Goal: Communication & Community: Answer question/provide support

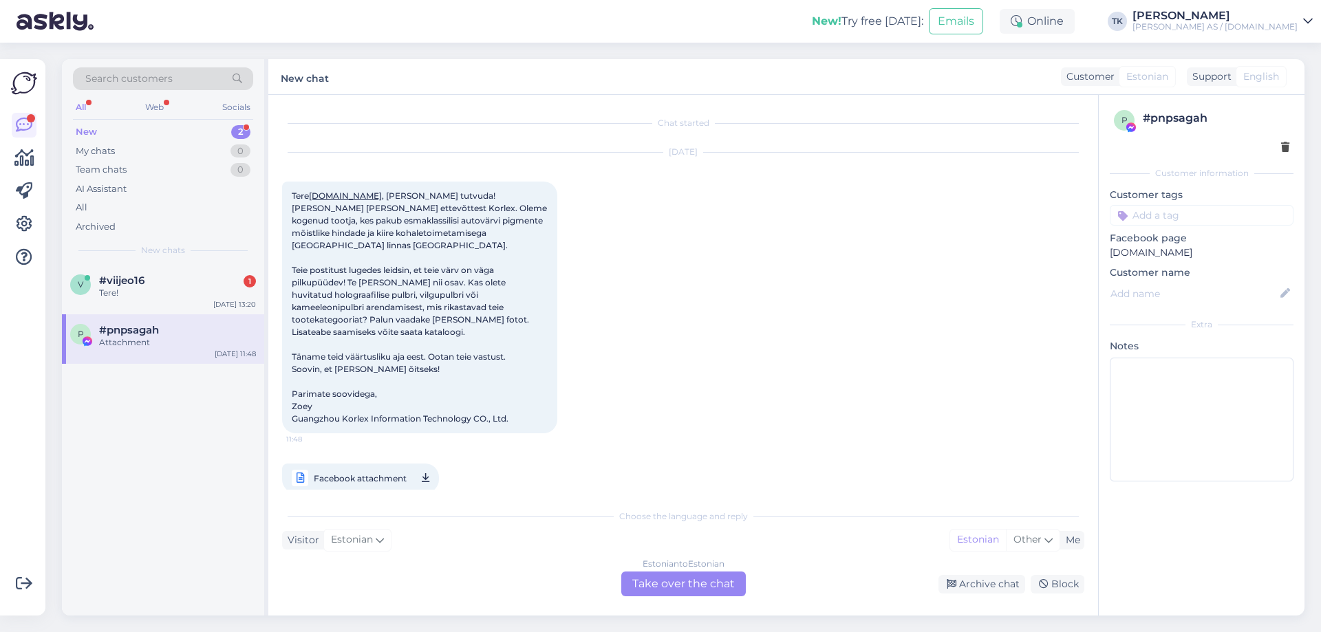
click at [102, 133] on div "New 2" at bounding box center [163, 131] width 180 height 19
click at [131, 279] on span "#viijeo16" at bounding box center [121, 280] width 45 height 12
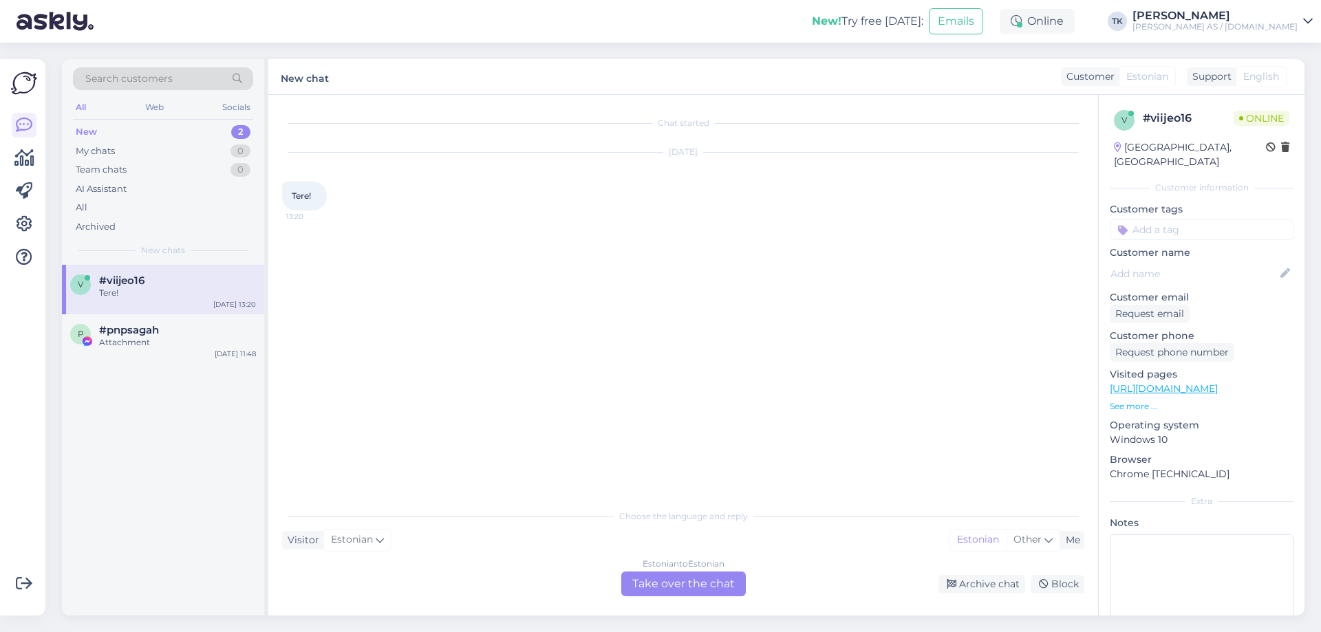
click at [684, 585] on div "Estonian to Estonian Take over the chat" at bounding box center [683, 584] width 125 height 25
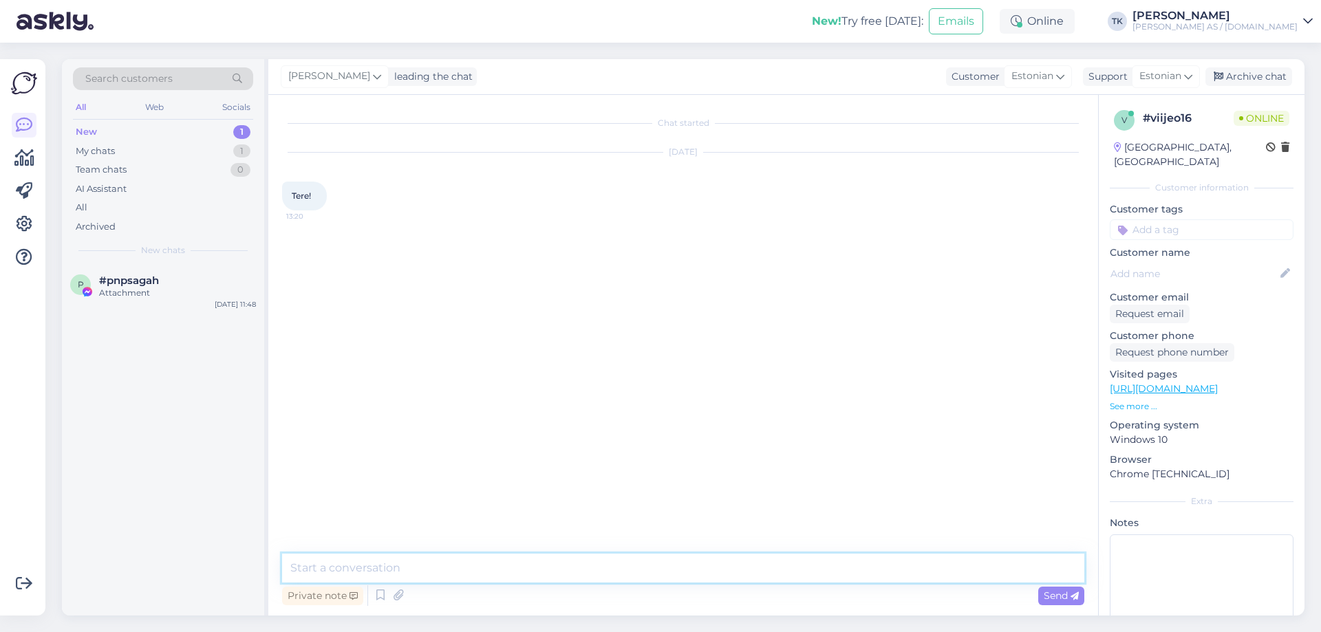
click at [351, 561] on textarea at bounding box center [683, 568] width 802 height 29
type textarea "Tere"
type textarea "Kuidas saame aidata?"
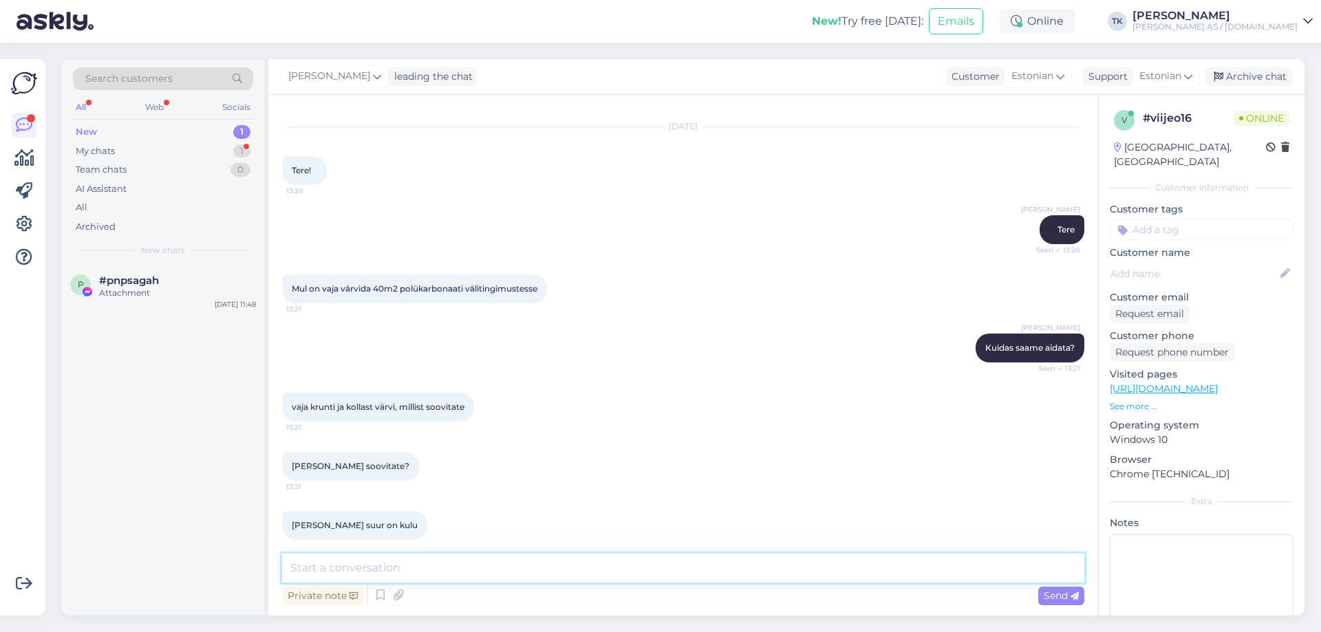
scroll to position [39, 0]
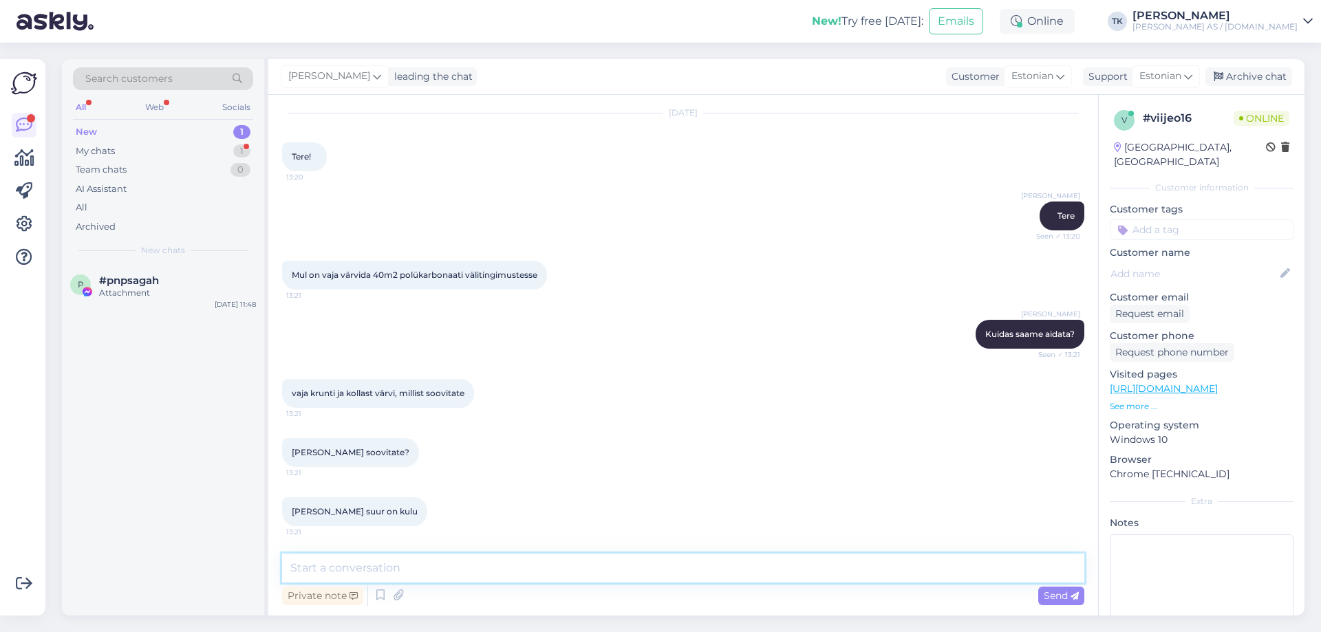
click at [307, 568] on textarea at bounding box center [683, 568] width 802 height 29
type textarea "Kulu sõltub mis värvi kasutada. Kas värvitoon / kood on teada?"
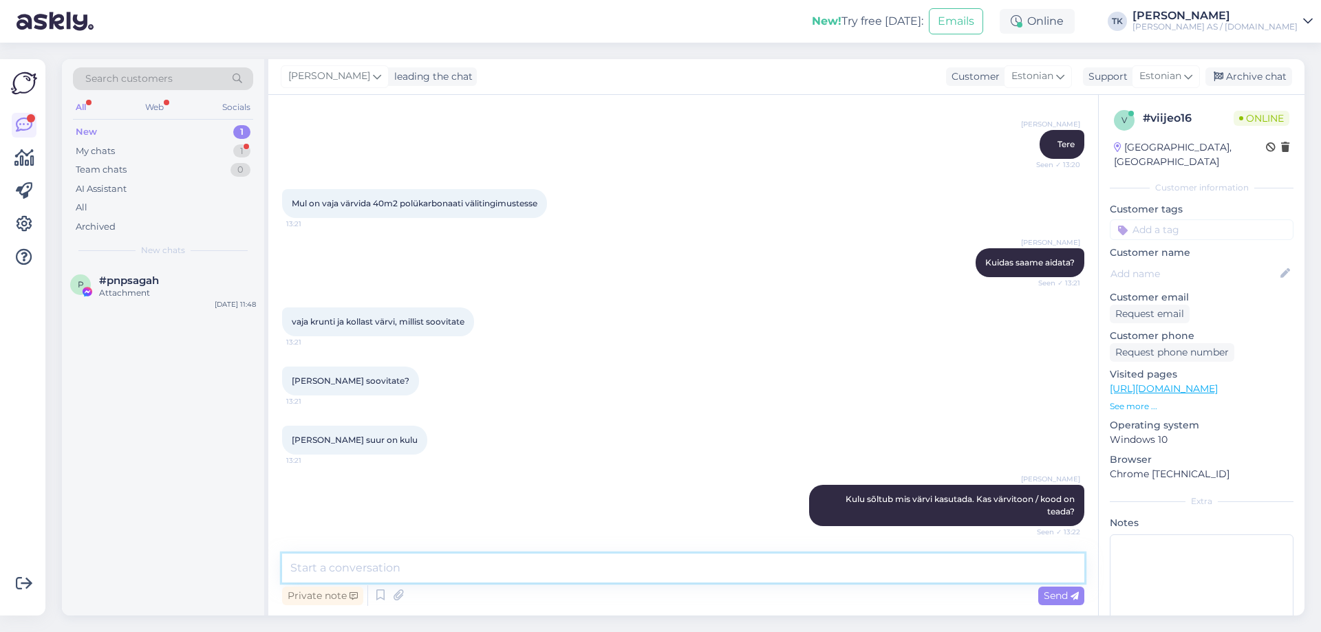
scroll to position [170, 0]
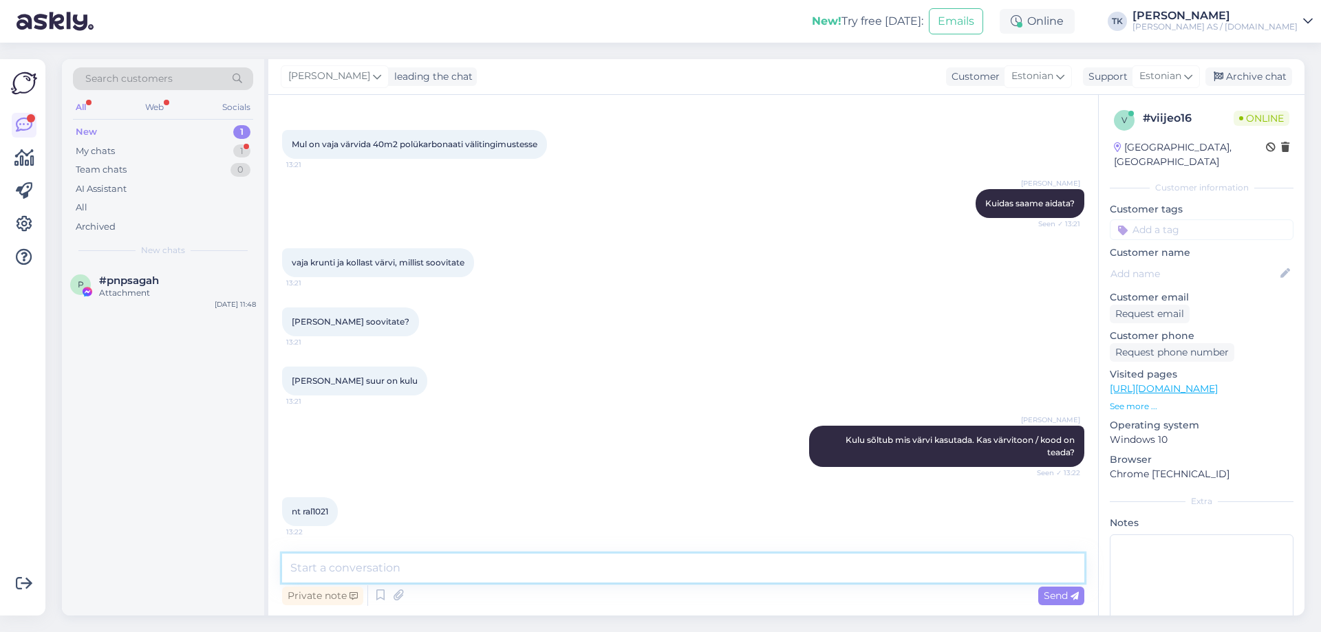
click at [325, 570] on textarea at bounding box center [683, 568] width 802 height 29
type textarea "L"
type textarea "Millist läikeastet soovite? Läikiv, poolläikiv, poolmatt, matt?"
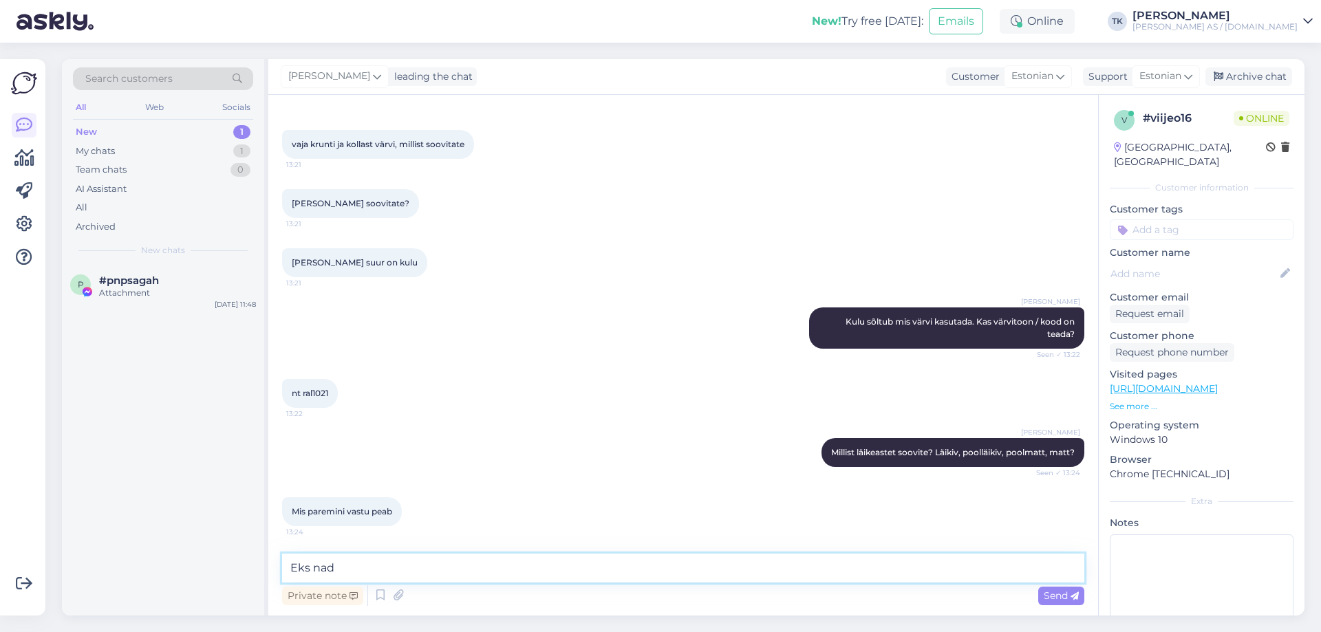
scroll to position [303, 0]
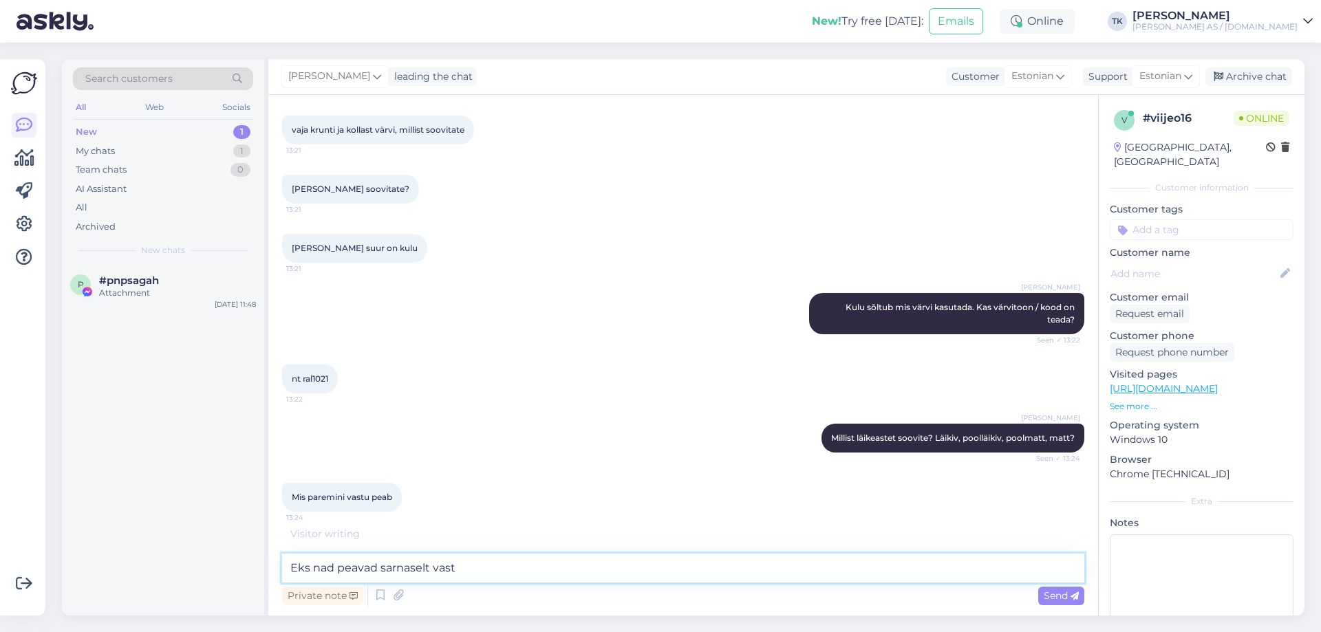
type textarea "Eks nad peavad sarnaselt vastu"
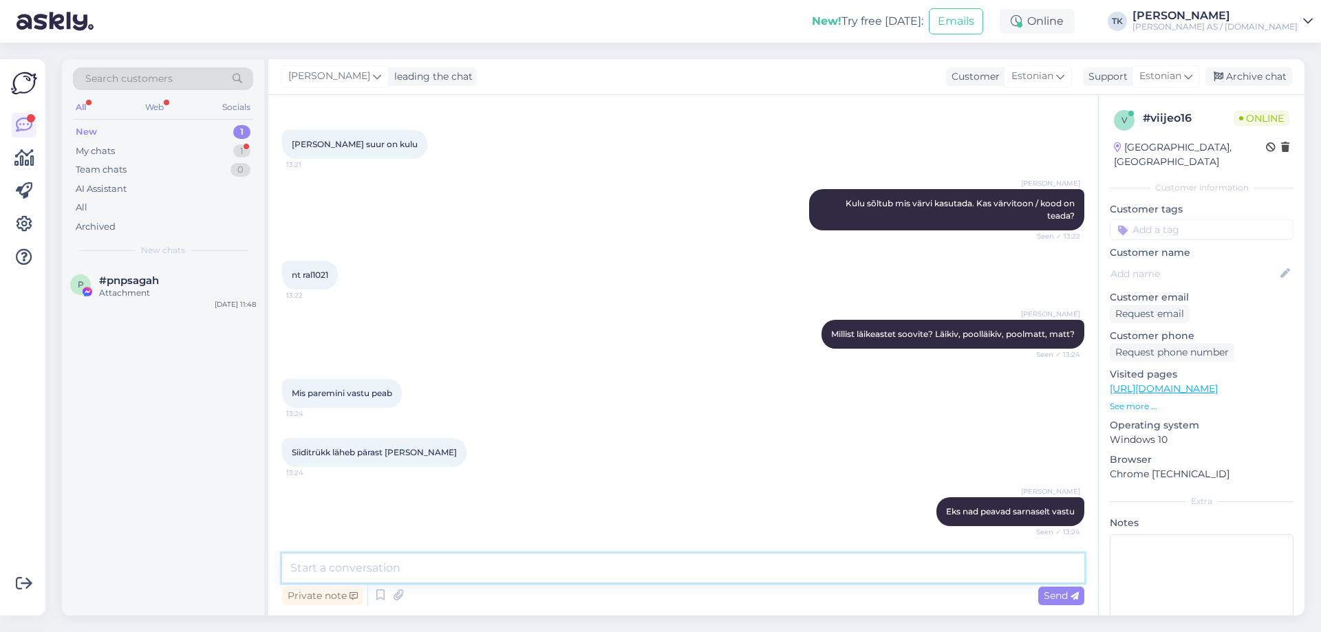
scroll to position [466, 0]
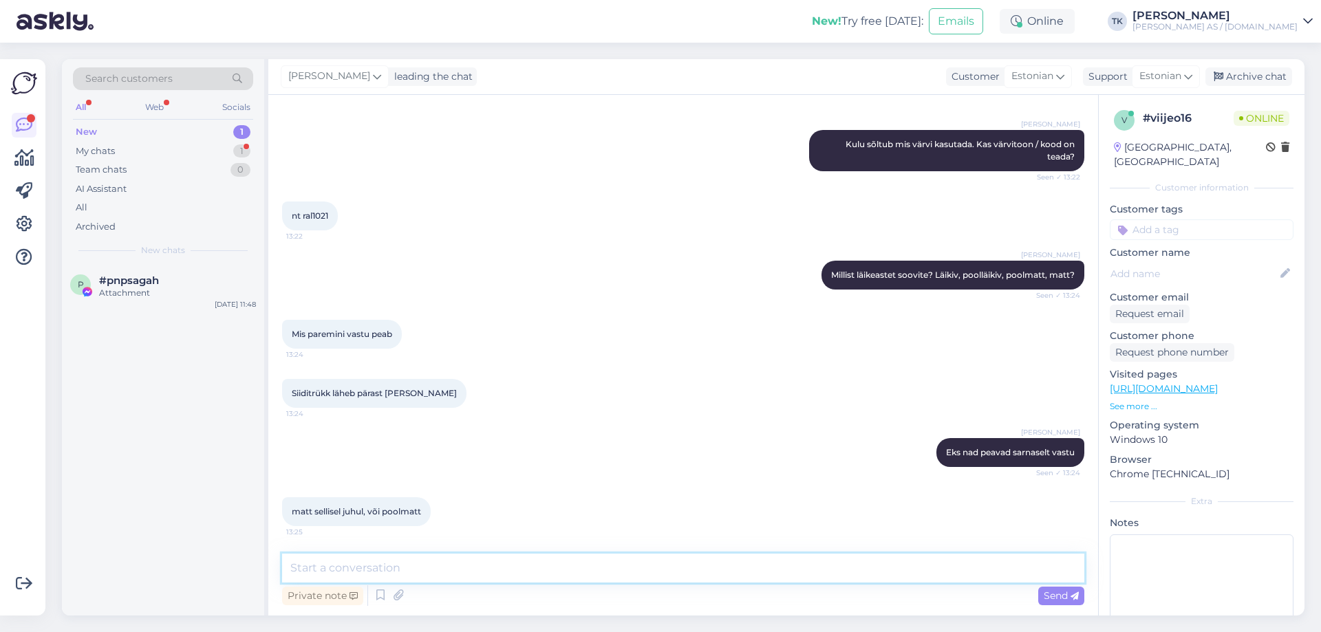
click at [299, 568] on textarea at bounding box center [683, 568] width 802 height 29
click at [544, 568] on textarea "Soovitaks aluskrundina kasutada valget märg märjale" at bounding box center [683, 568] width 802 height 29
click at [620, 566] on textarea "Soovitaks aluskrundina kasutada valget märg-märjale" at bounding box center [683, 568] width 802 height 29
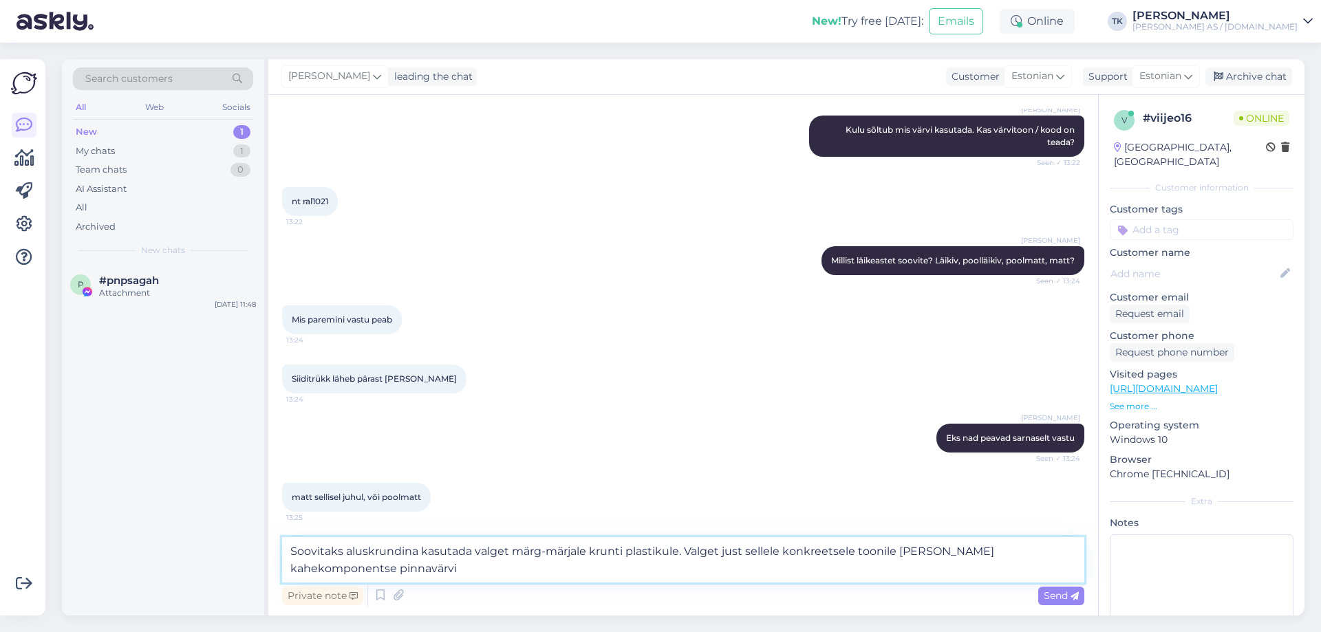
type textarea "Soovitaks aluskrundina kasutada valget märg-märjale krunti plastikule. Valget j…"
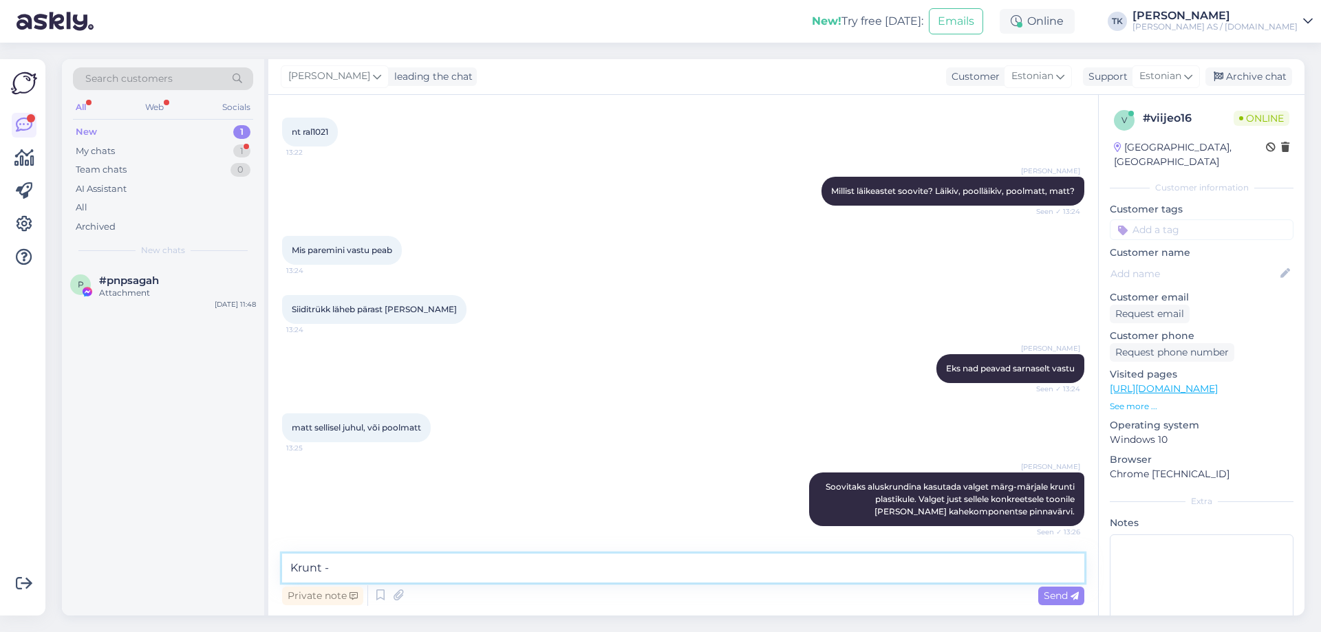
scroll to position [609, 0]
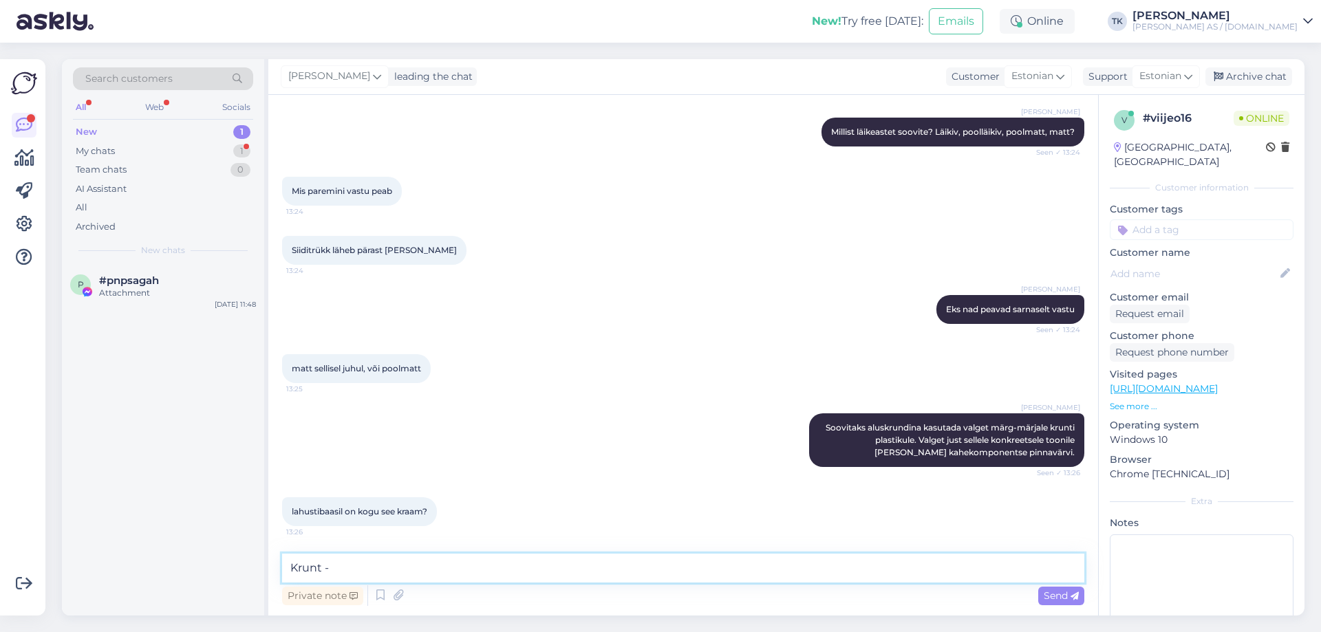
paste textarea "[URL][DOMAIN_NAME]"
type textarea "Krunt - [URL][DOMAIN_NAME]"
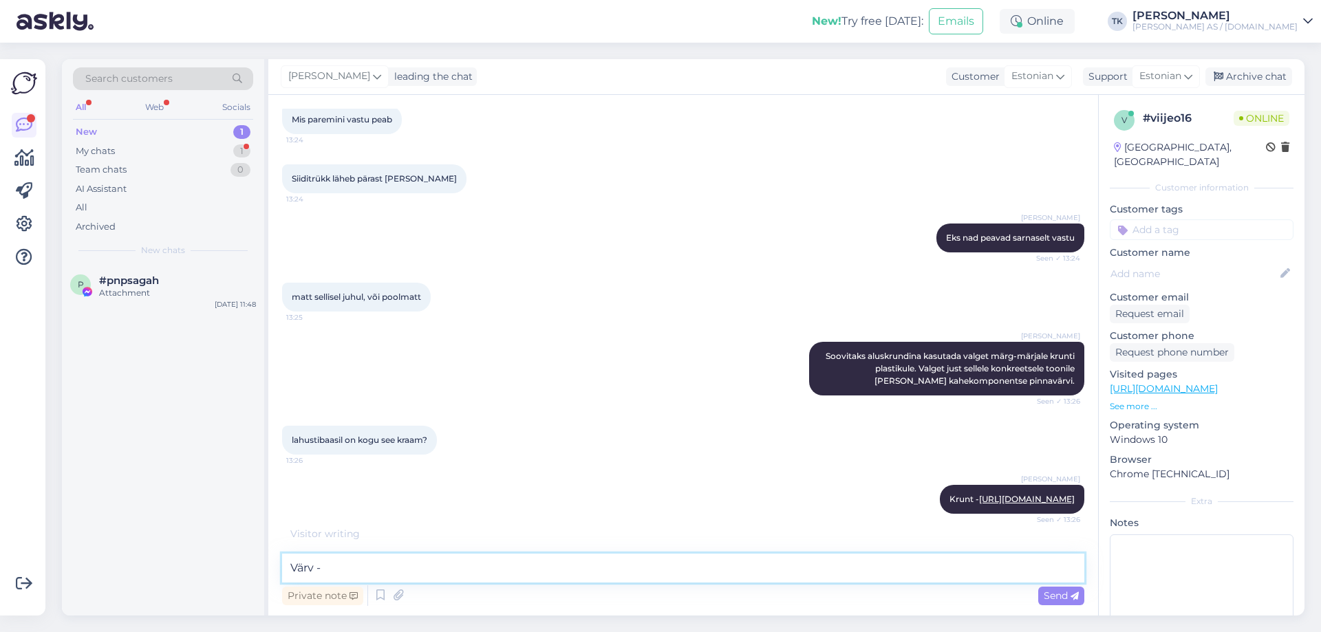
scroll to position [754, 0]
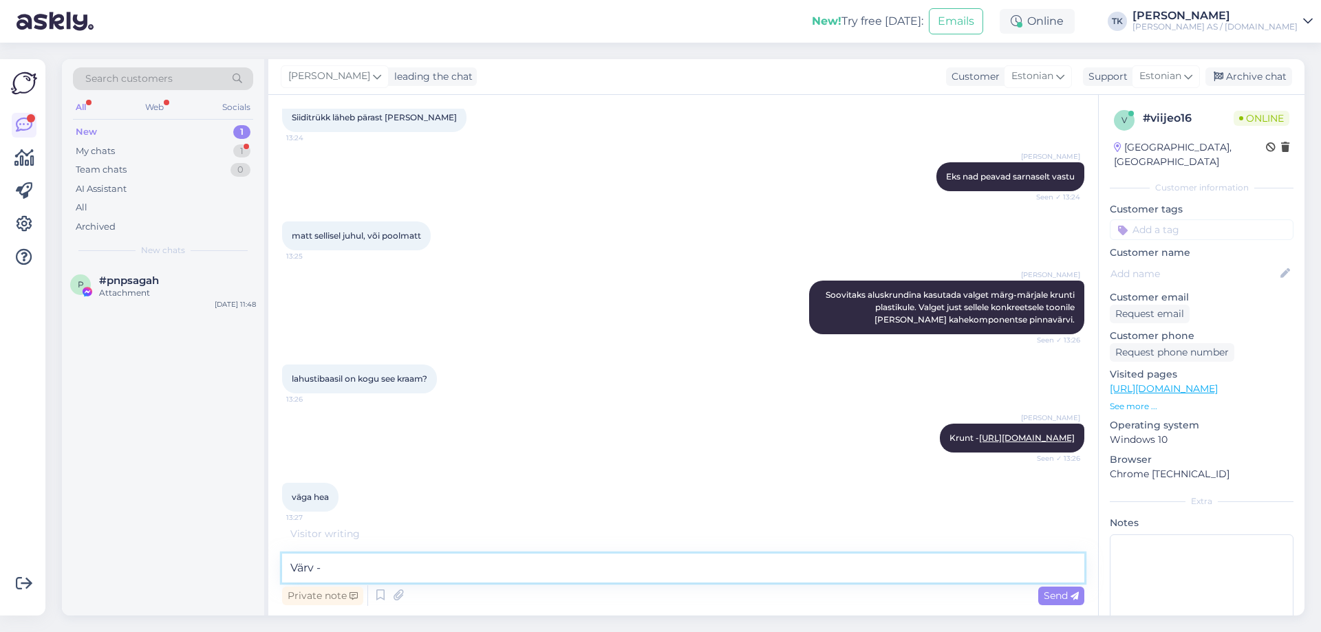
paste textarea "[URL][DOMAIN_NAME]"
type textarea "Värv - [URL][DOMAIN_NAME]"
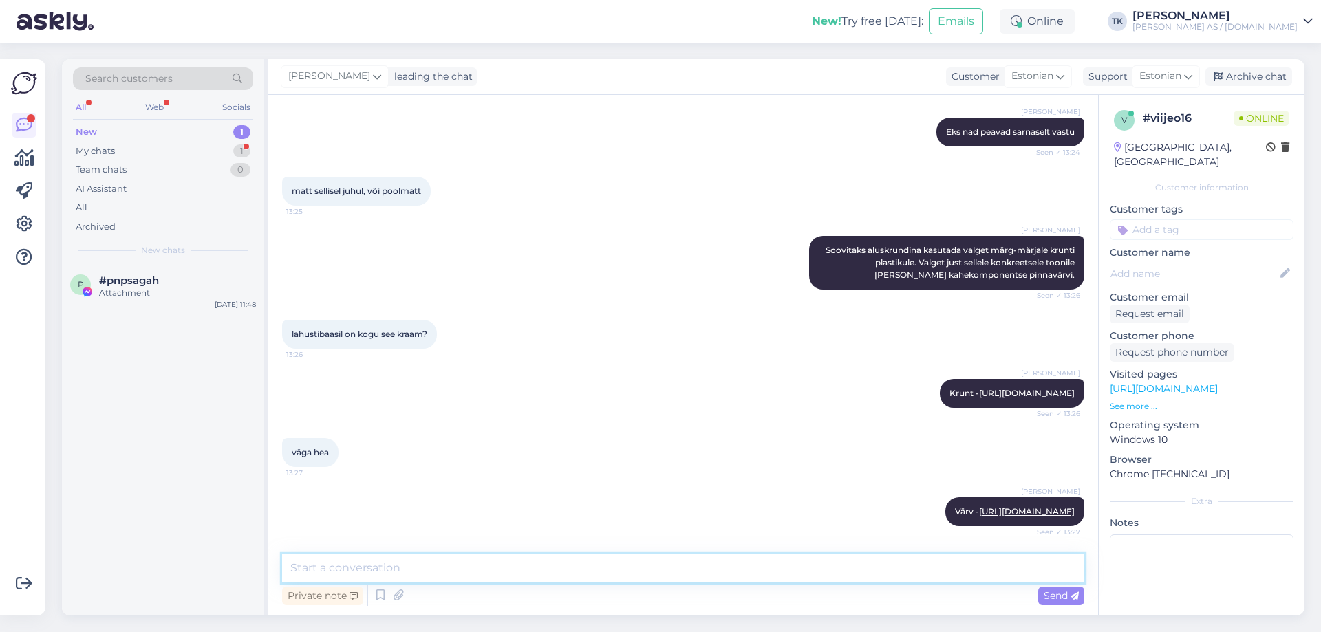
scroll to position [870, 0]
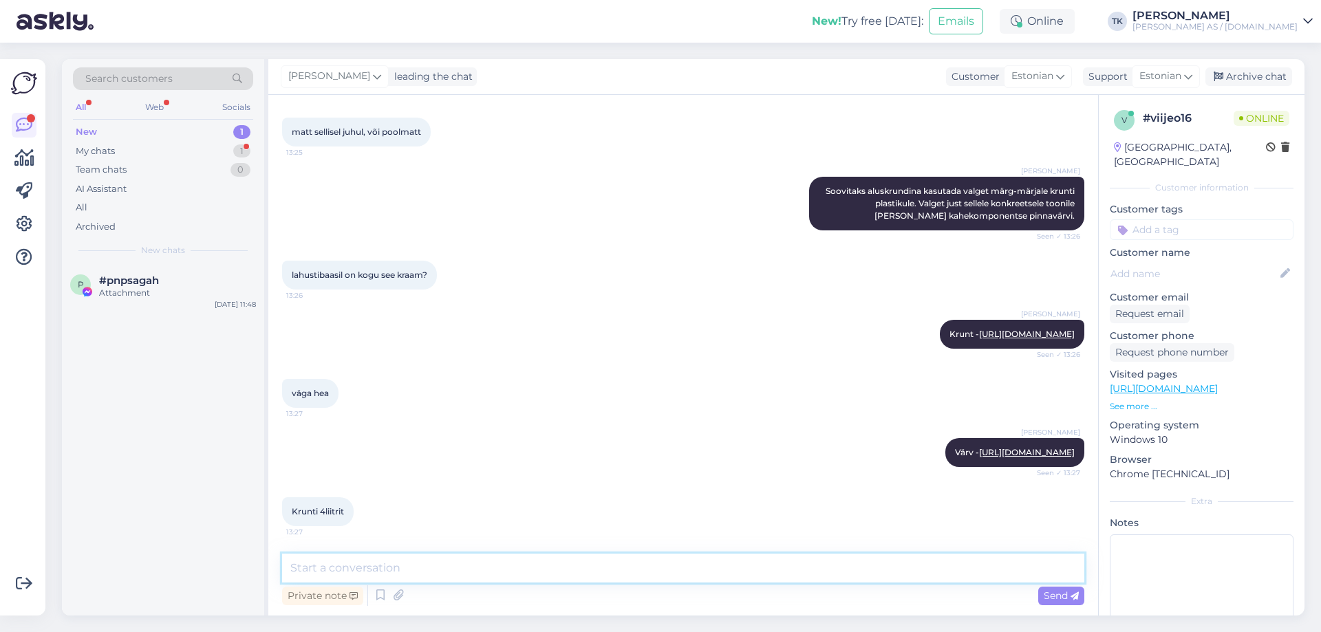
click at [334, 570] on textarea at bounding box center [683, 568] width 802 height 29
type textarea "Kõik tooted lahustibaasil"
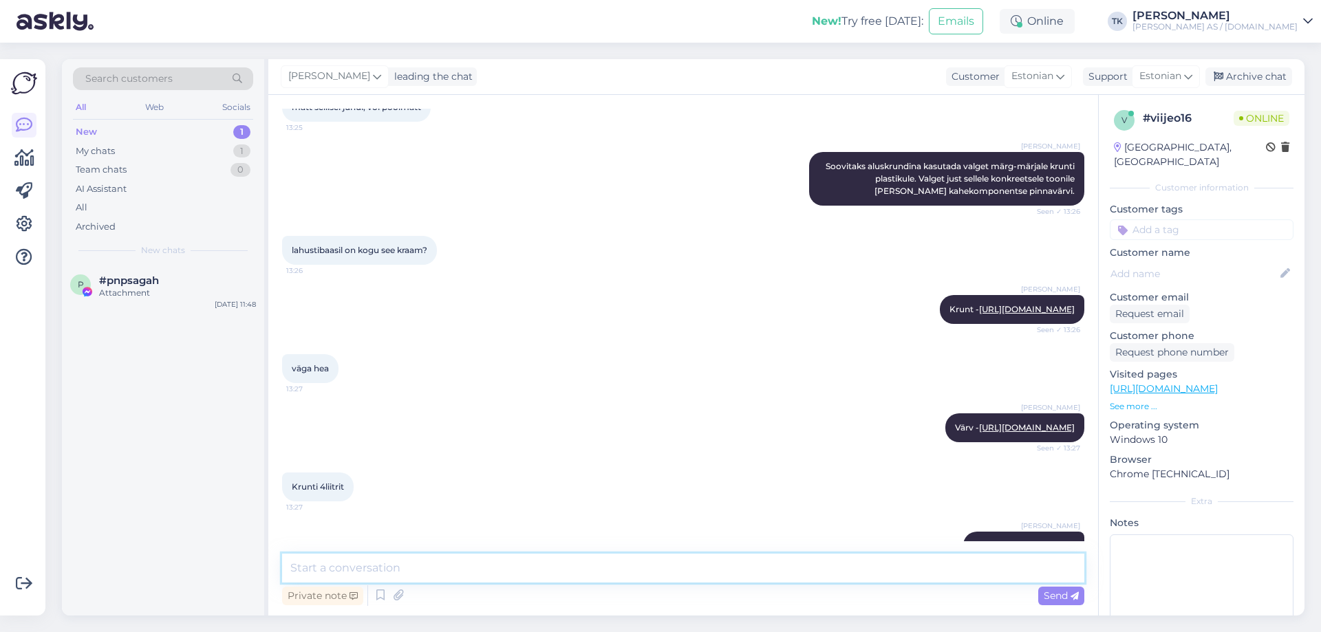
scroll to position [929, 0]
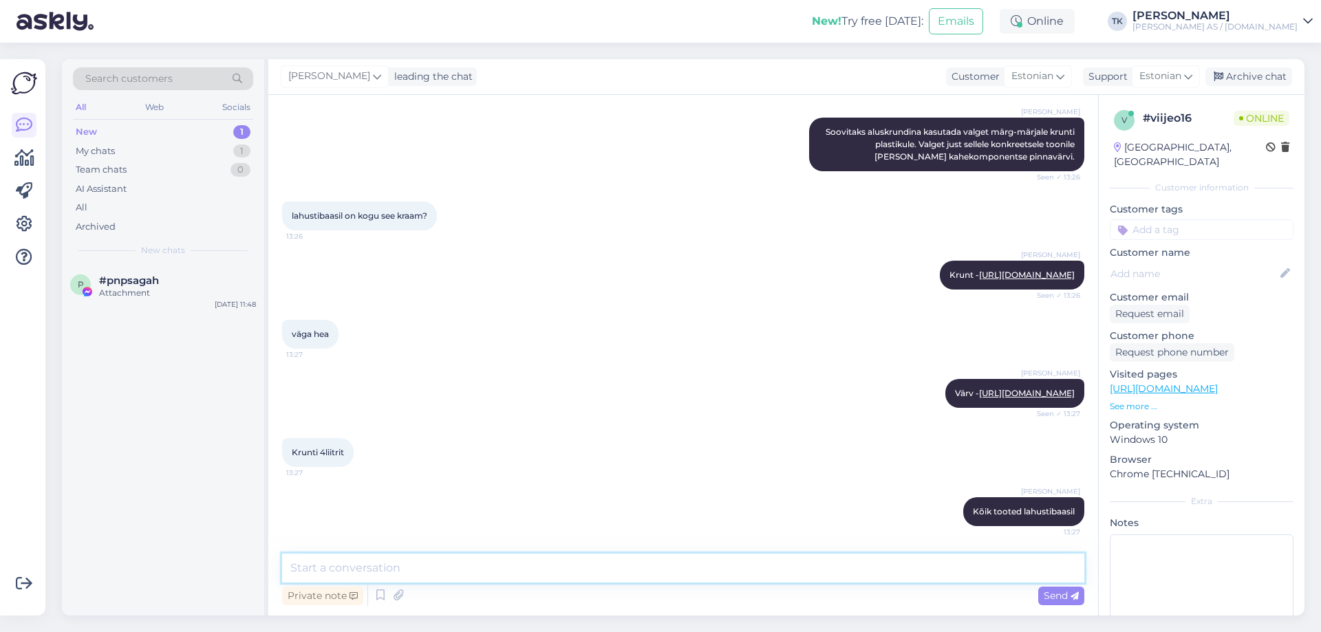
click at [303, 567] on textarea at bounding box center [683, 568] width 802 height 29
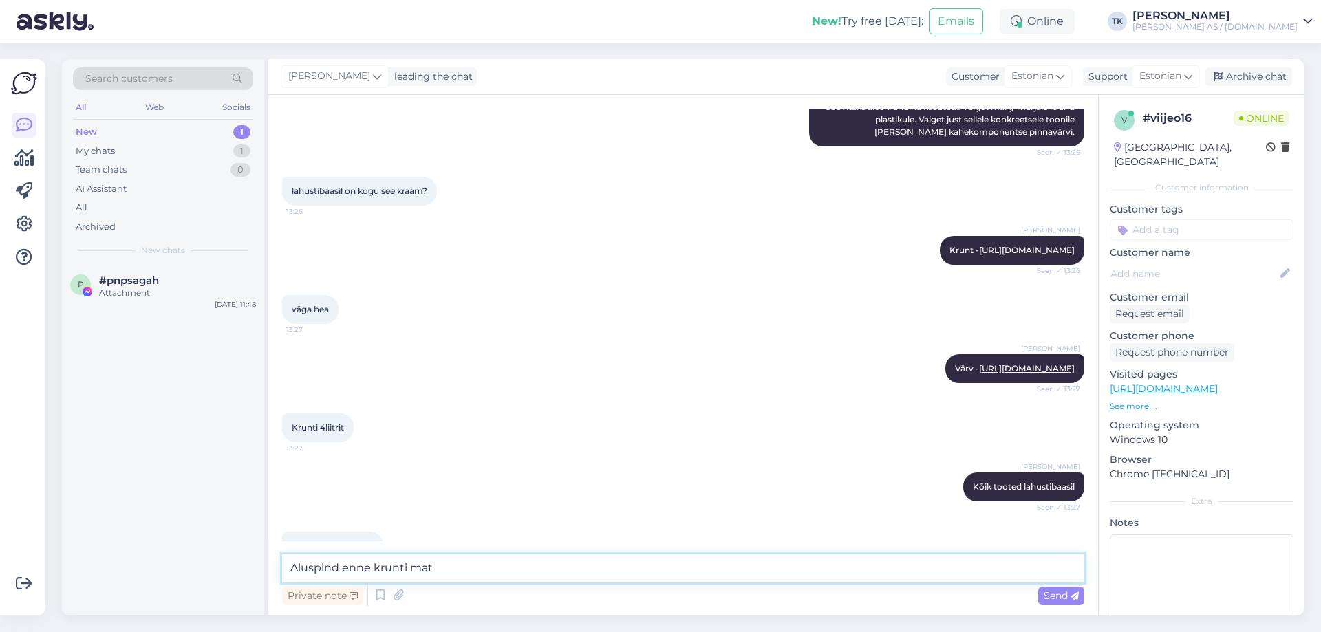
scroll to position [988, 0]
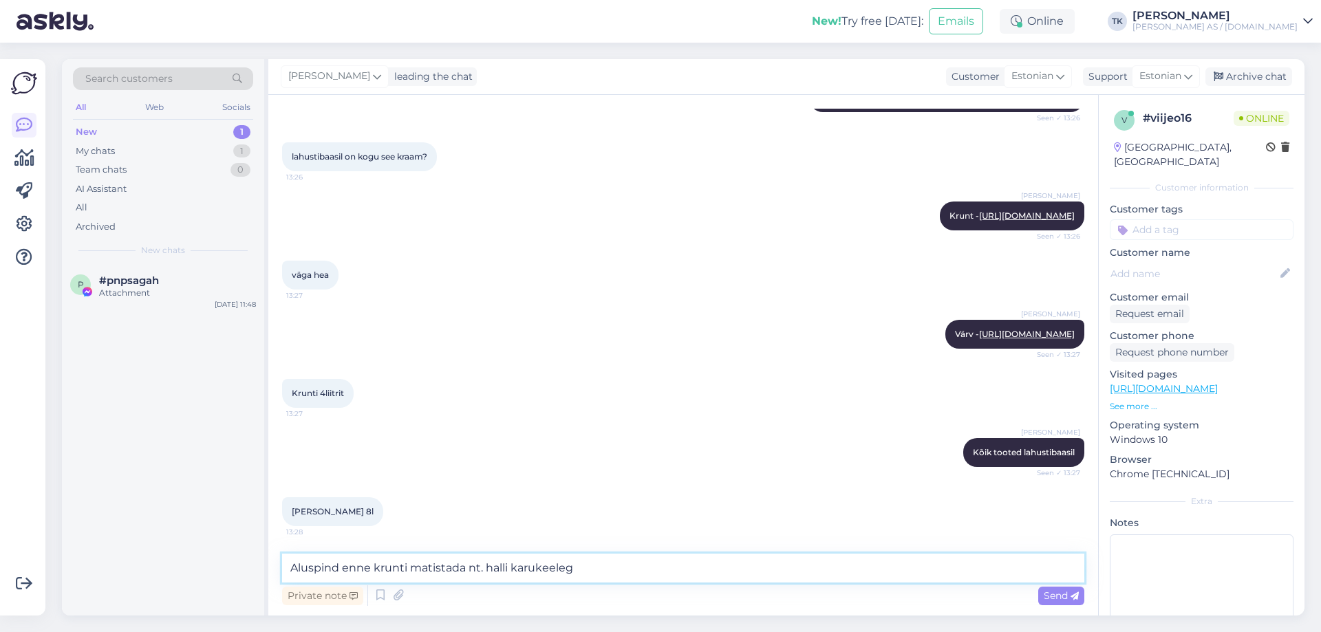
type textarea "Aluspind enne krunti matistada nt. halli karukeelega"
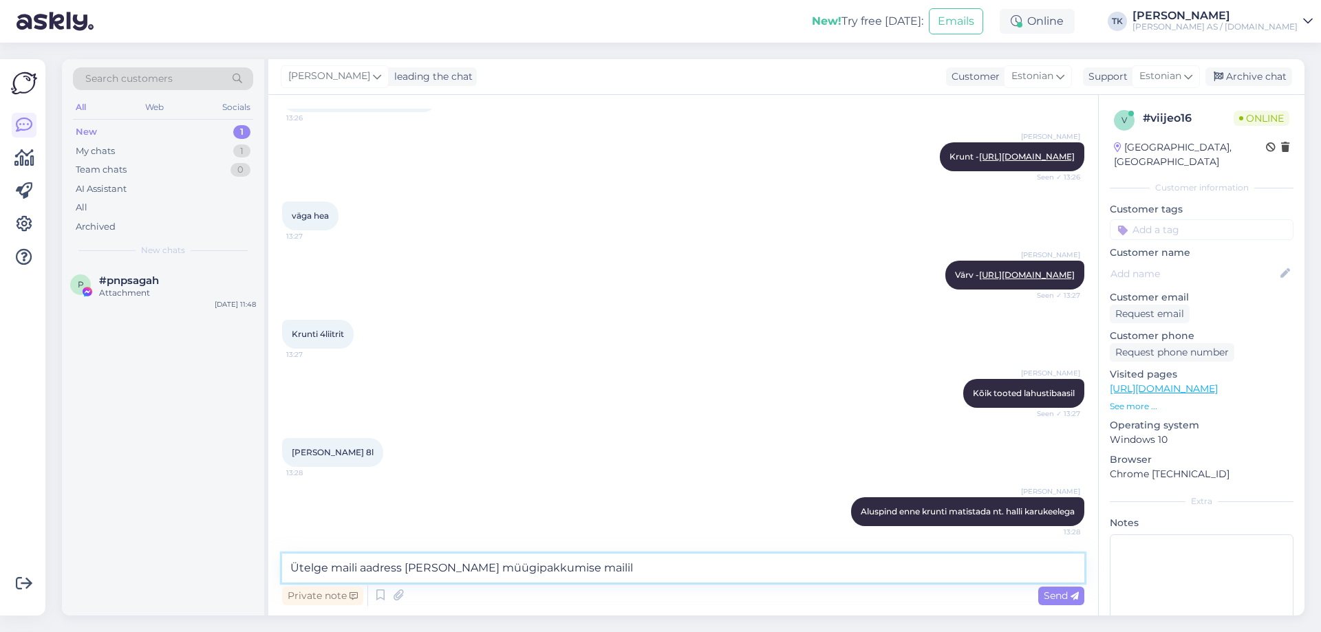
type textarea "Ütelge maili aadress [PERSON_NAME] müügipakkumise mailile"
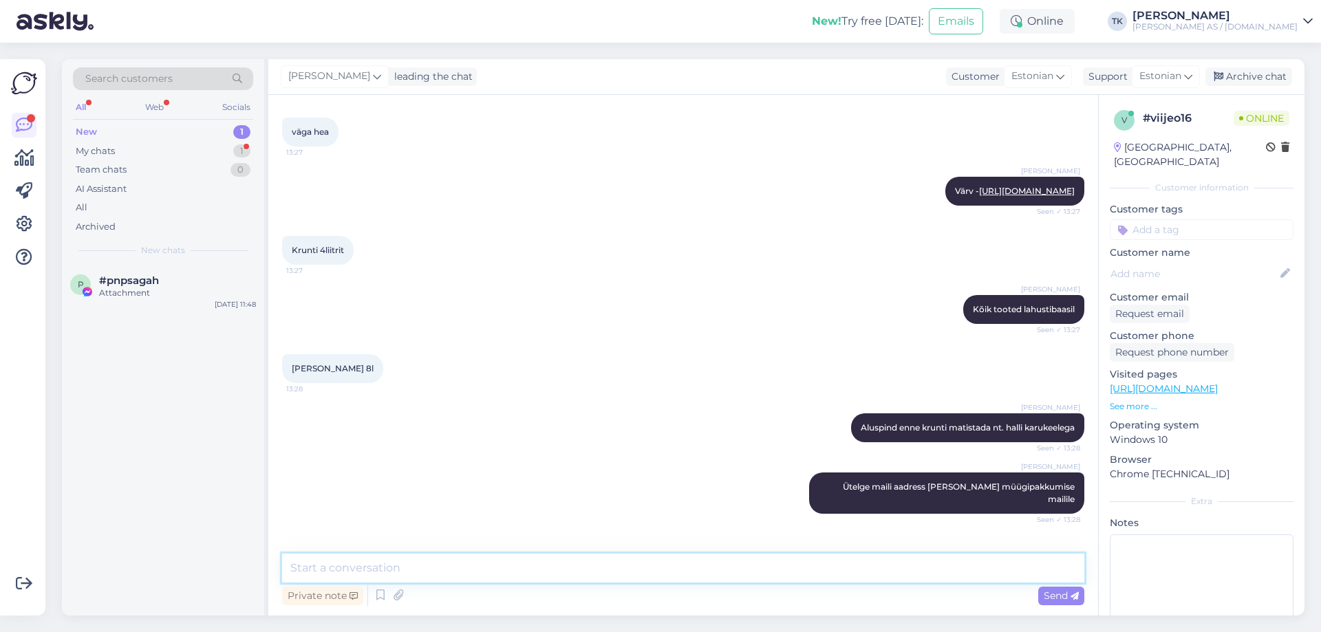
scroll to position [1166, 0]
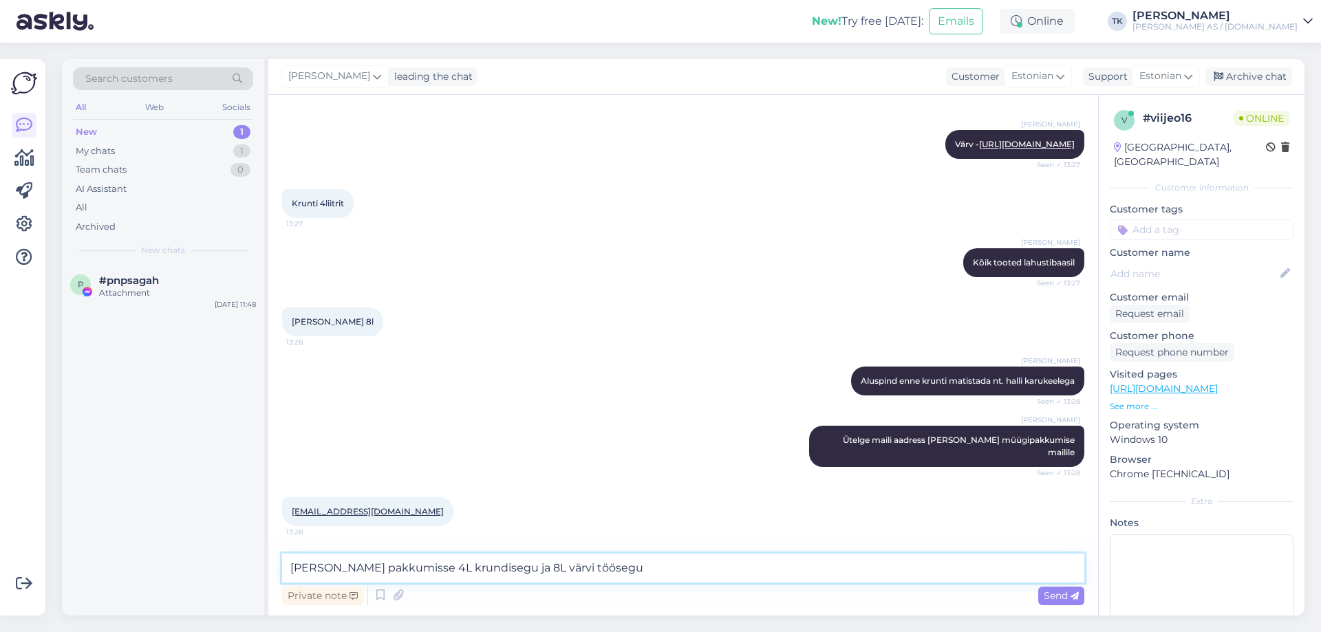
click at [444, 568] on textarea "[PERSON_NAME] pakkumisse 4L krundisegu ja 8L värvi töösegu" at bounding box center [683, 568] width 802 height 29
type textarea "[PERSON_NAME] pakkumisse 4L krundi töösegu ja 8L värvi töösegu"
click at [632, 565] on textarea "[PERSON_NAME] pakkumisse 4L krundi töösegu ja 8L värvi töösegu" at bounding box center [683, 568] width 802 height 29
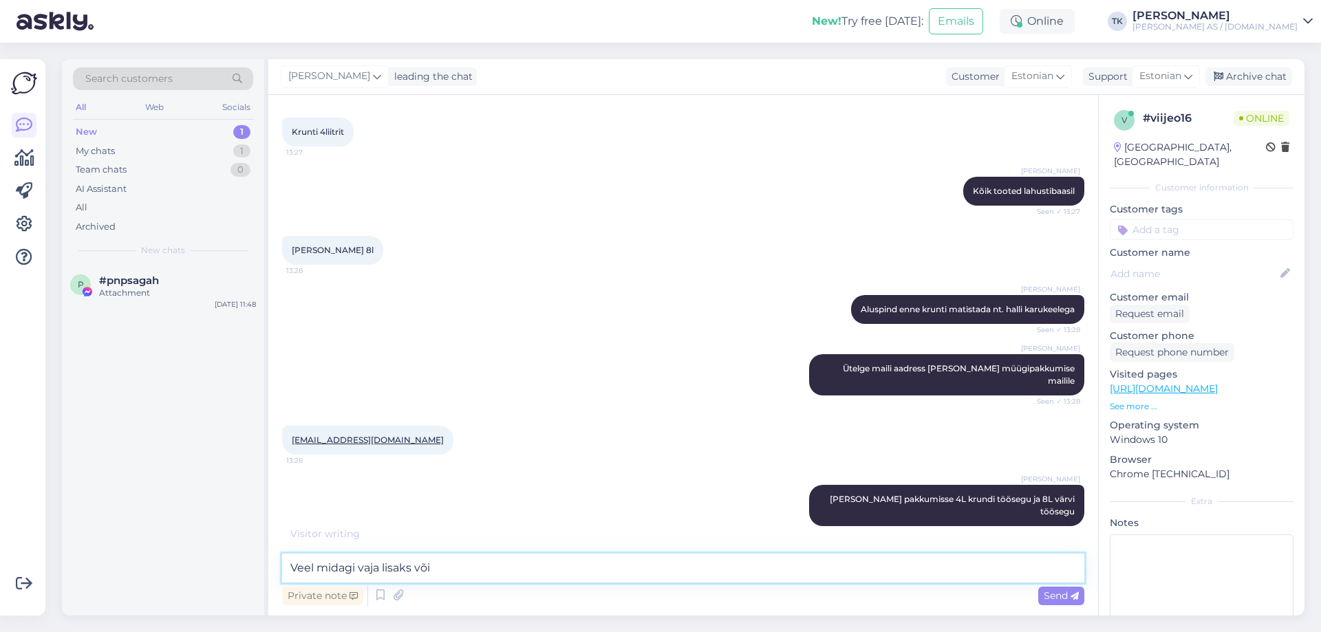
scroll to position [1284, 0]
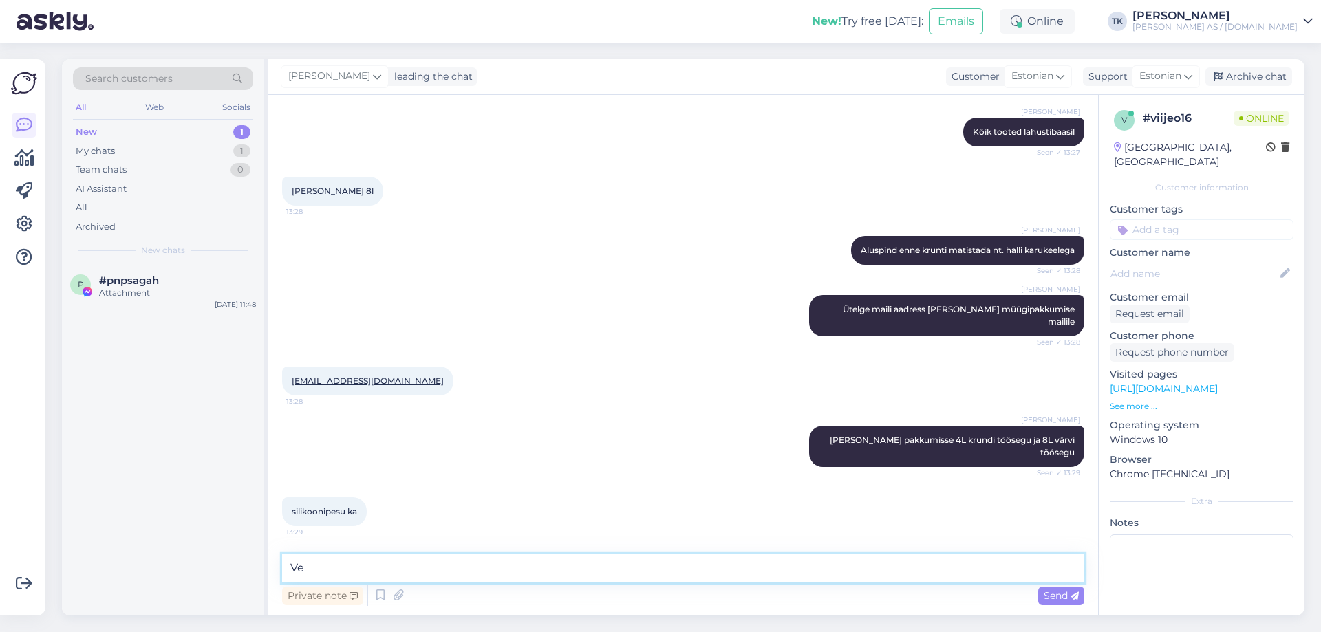
type textarea "V"
type textarea "1L?"
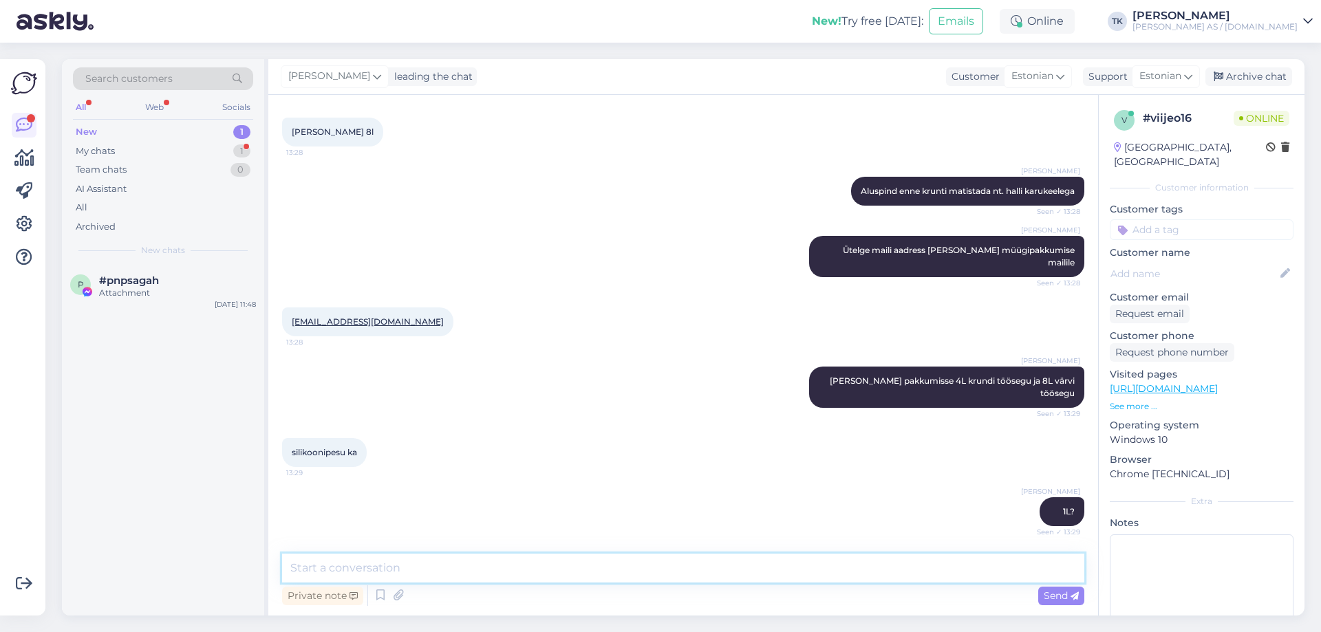
scroll to position [1415, 0]
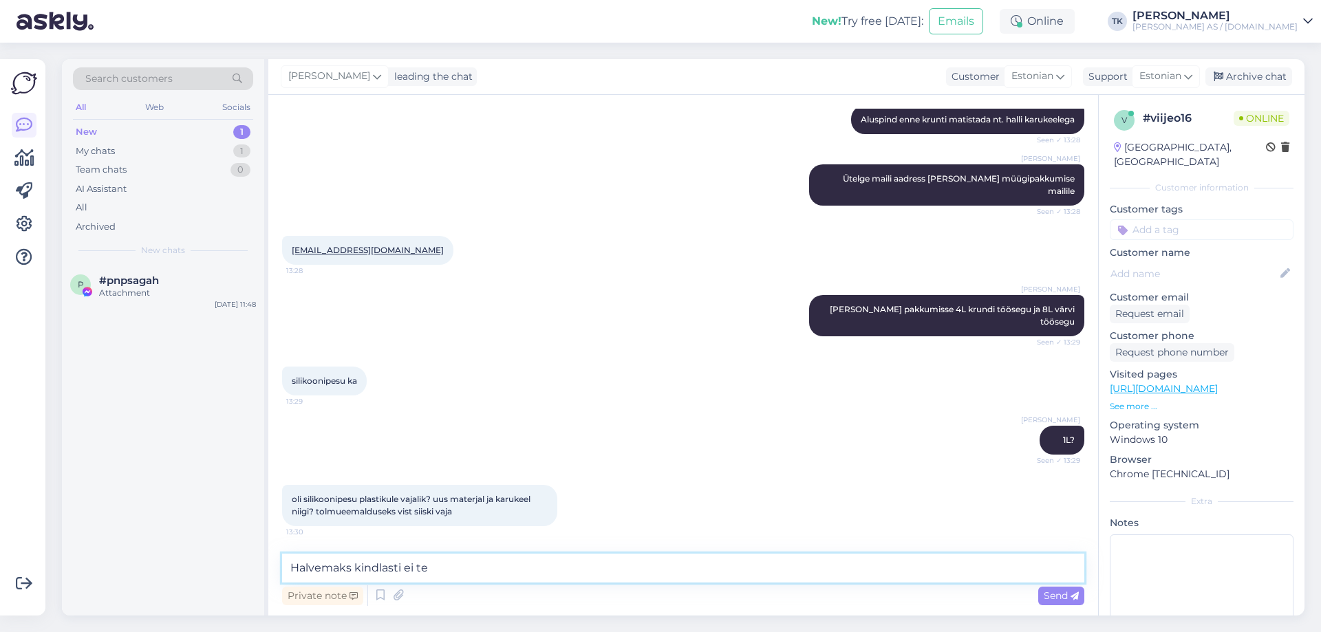
type textarea "Halvemaks kindlasti ei tee"
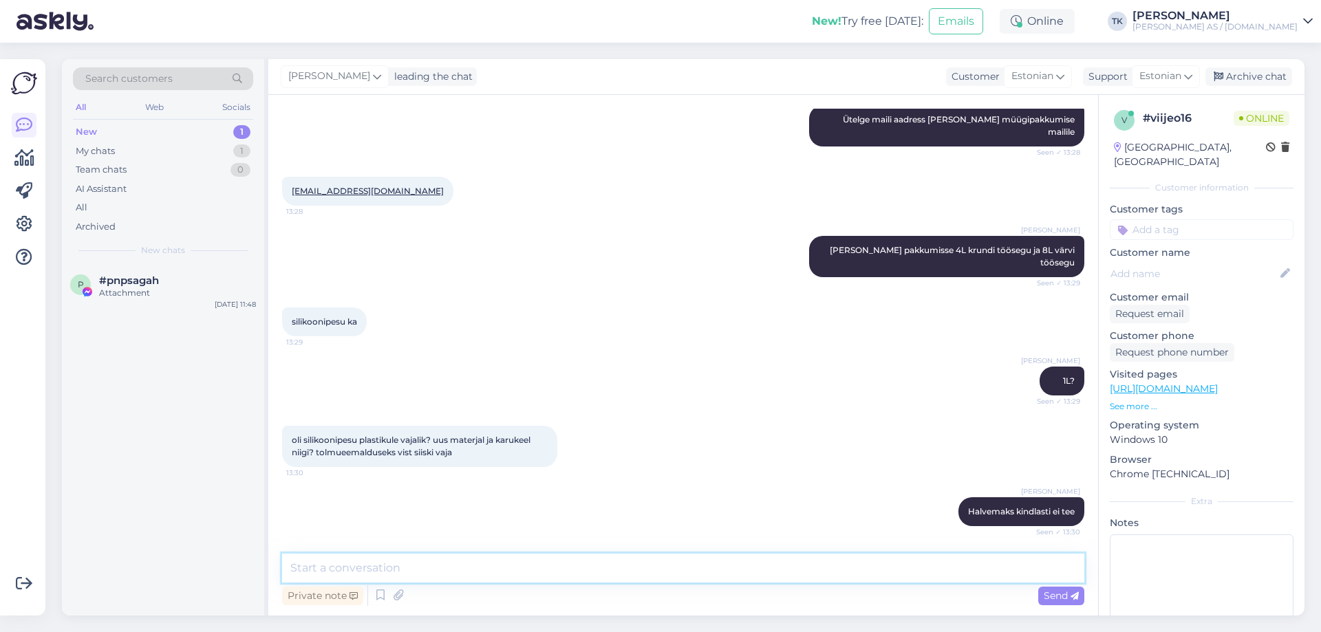
scroll to position [1546, 0]
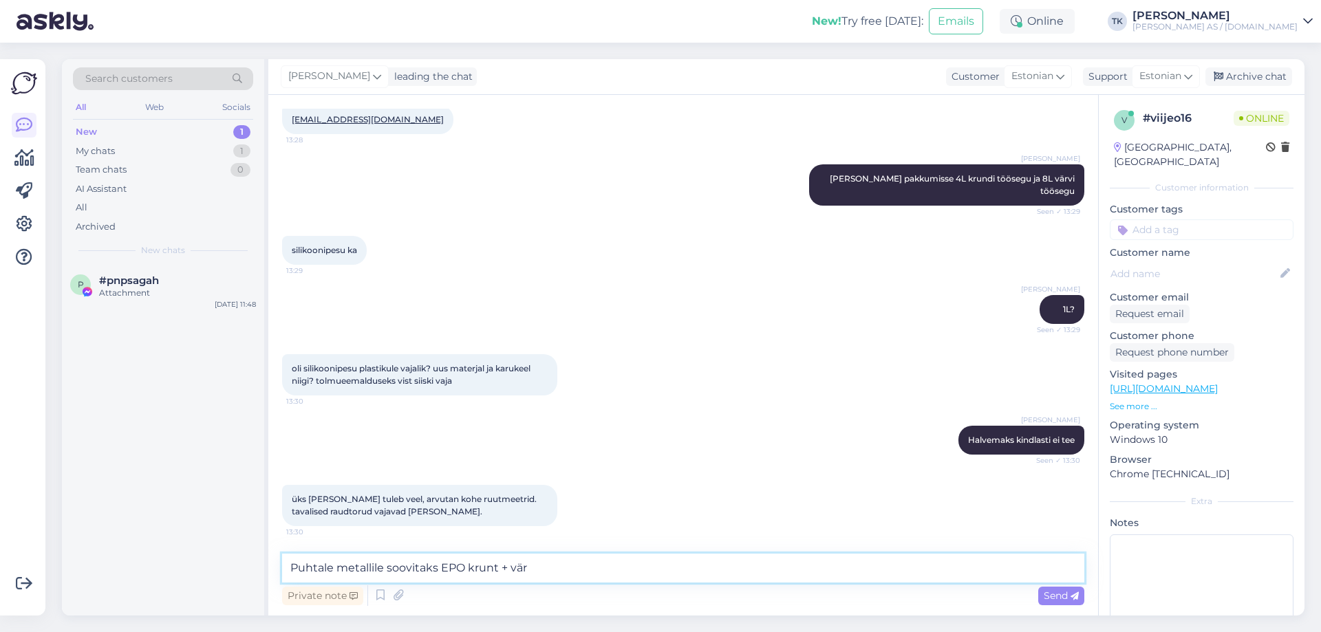
type textarea "Puhtale metallile soovitaks EPO krunt + värv"
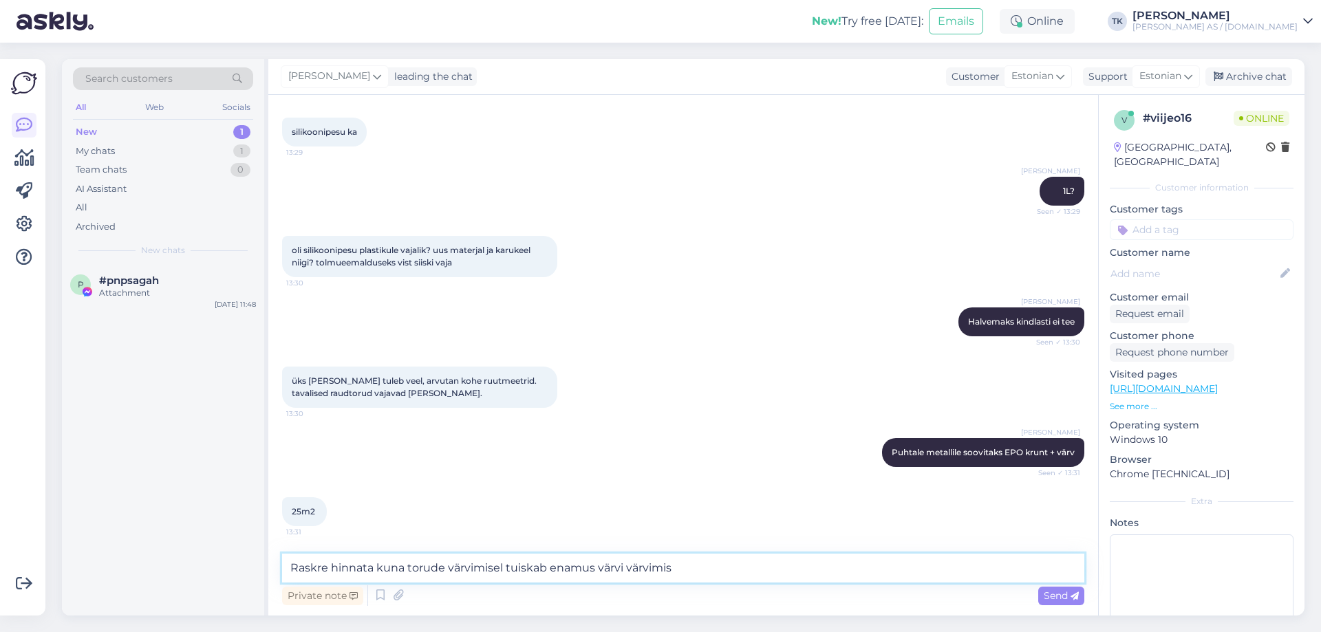
scroll to position [1678, 0]
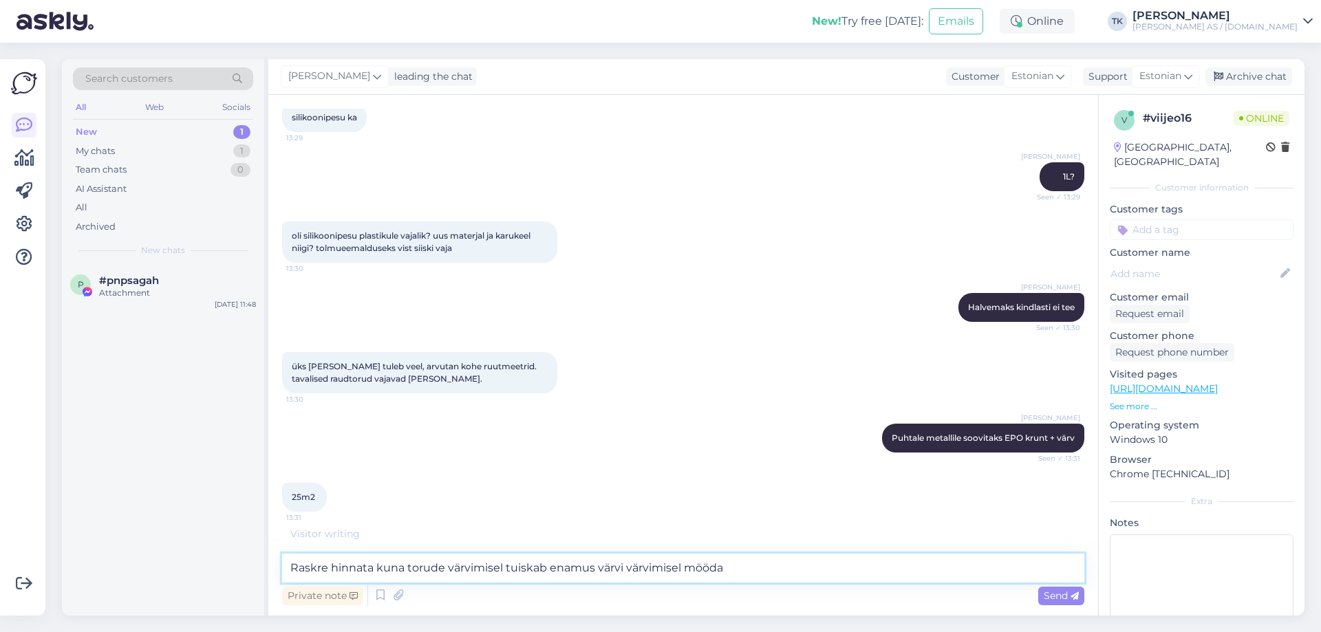
click at [320, 567] on textarea "Raskre hinnata kuna torude värvimisel tuiskab enamus värvi värvimisel mööda" at bounding box center [683, 568] width 802 height 29
click at [766, 567] on textarea "[PERSON_NAME] hinnata kuna torude värvimisel tuiskab enamus värvi värvimisel mö…" at bounding box center [683, 568] width 802 height 29
type textarea "[PERSON_NAME] hinnata kuna torude värvimisel tuiskab enamus värvi värvimisel mö…"
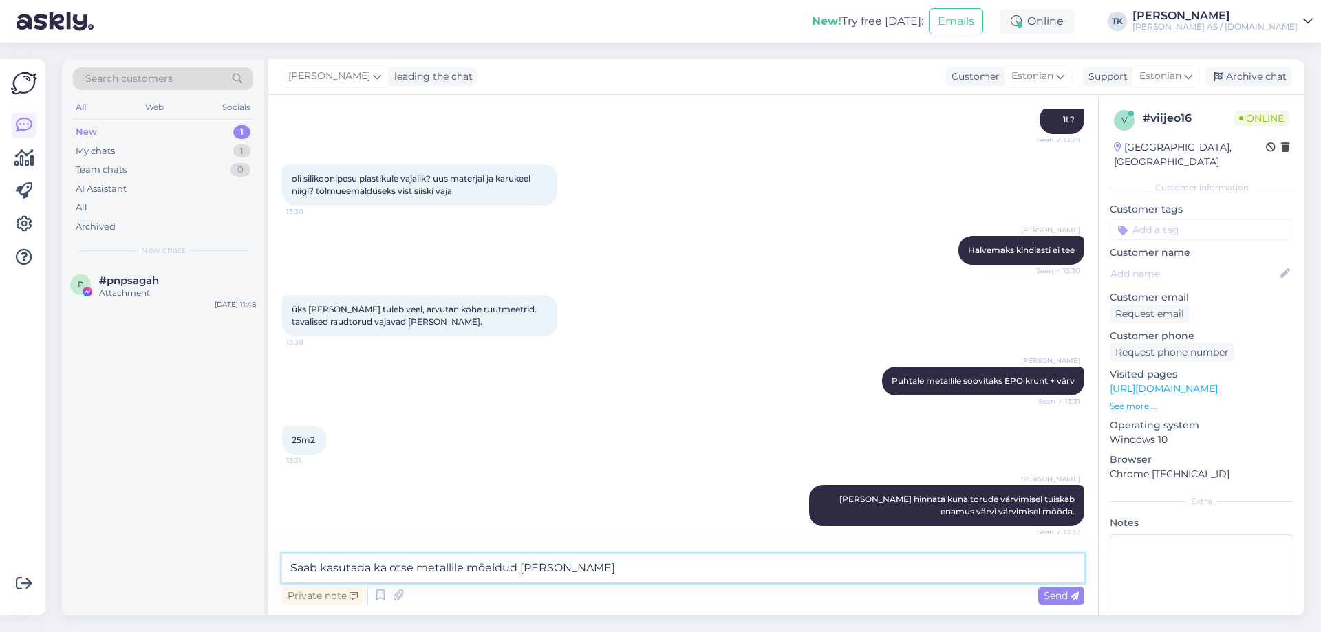
scroll to position [1819, 0]
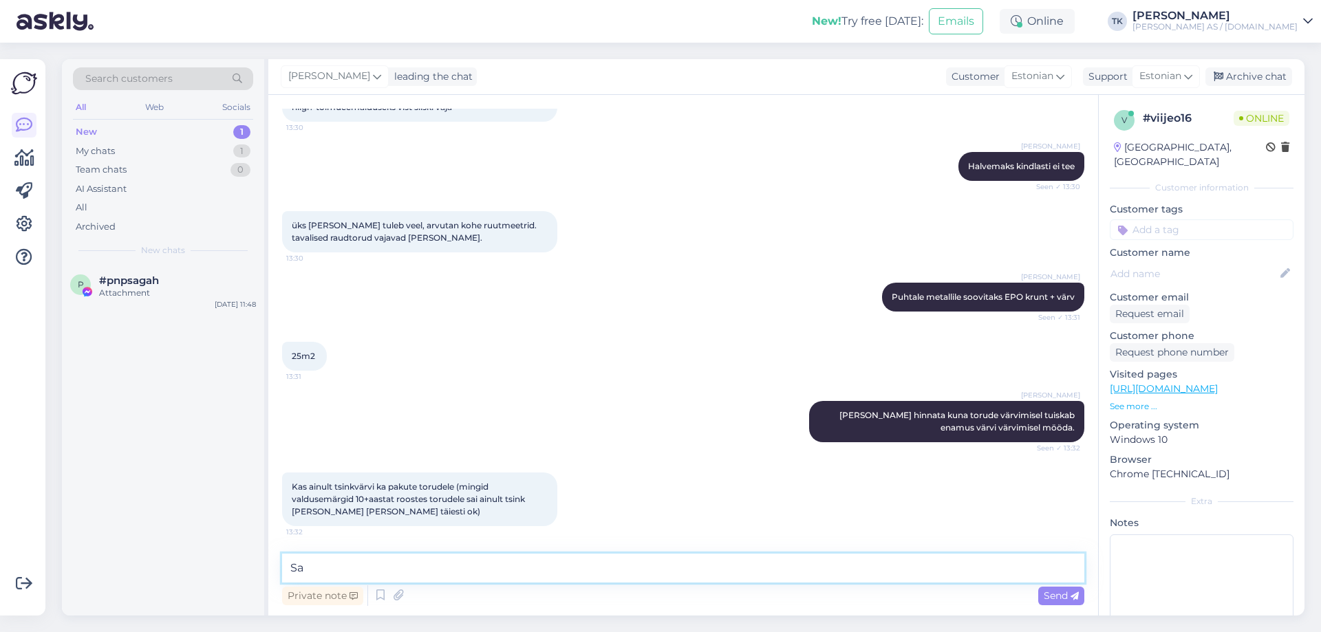
type textarea "S"
type textarea "On olemas tsink sprayvärv aga püstolile mitte"
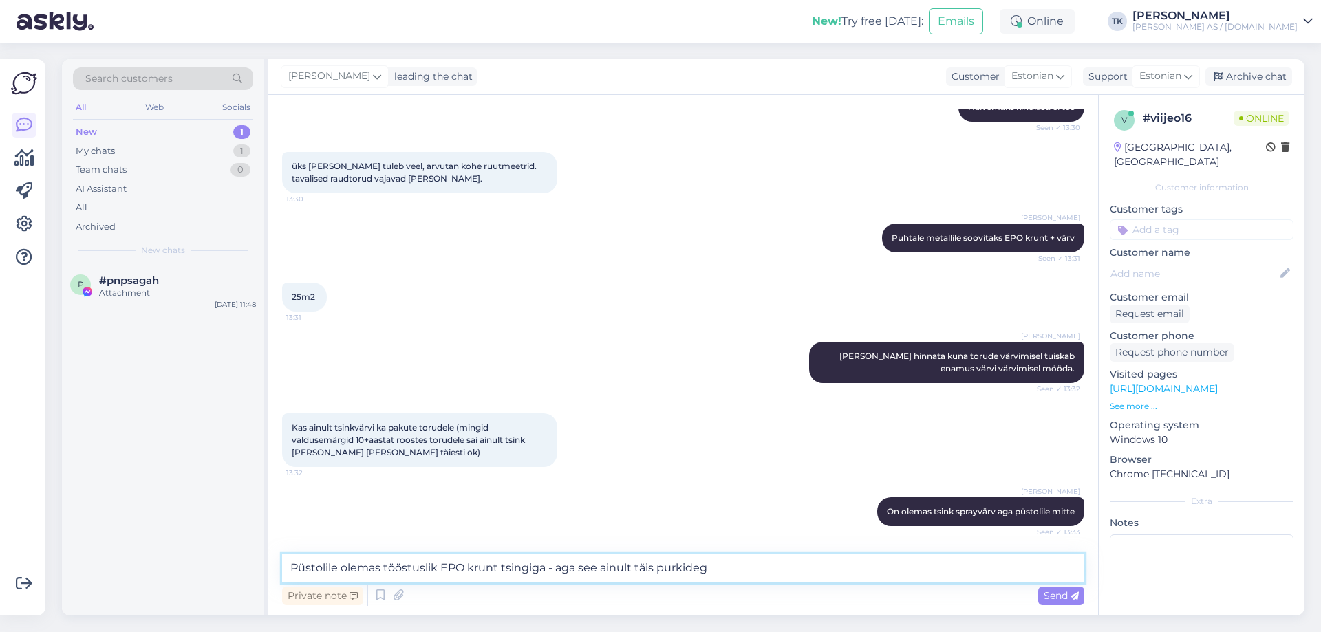
type textarea "Püstolile olemas tööstuslik EPO krunt tsingiga - aga see ainult täis purkidega"
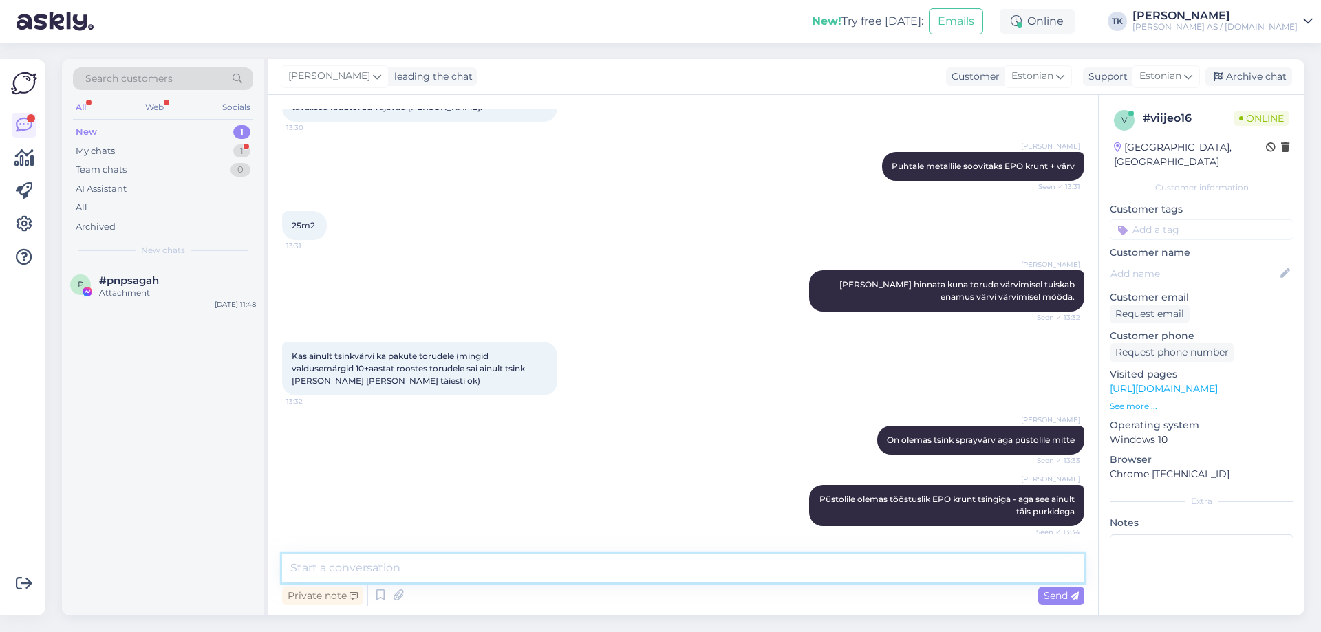
scroll to position [2022, 0]
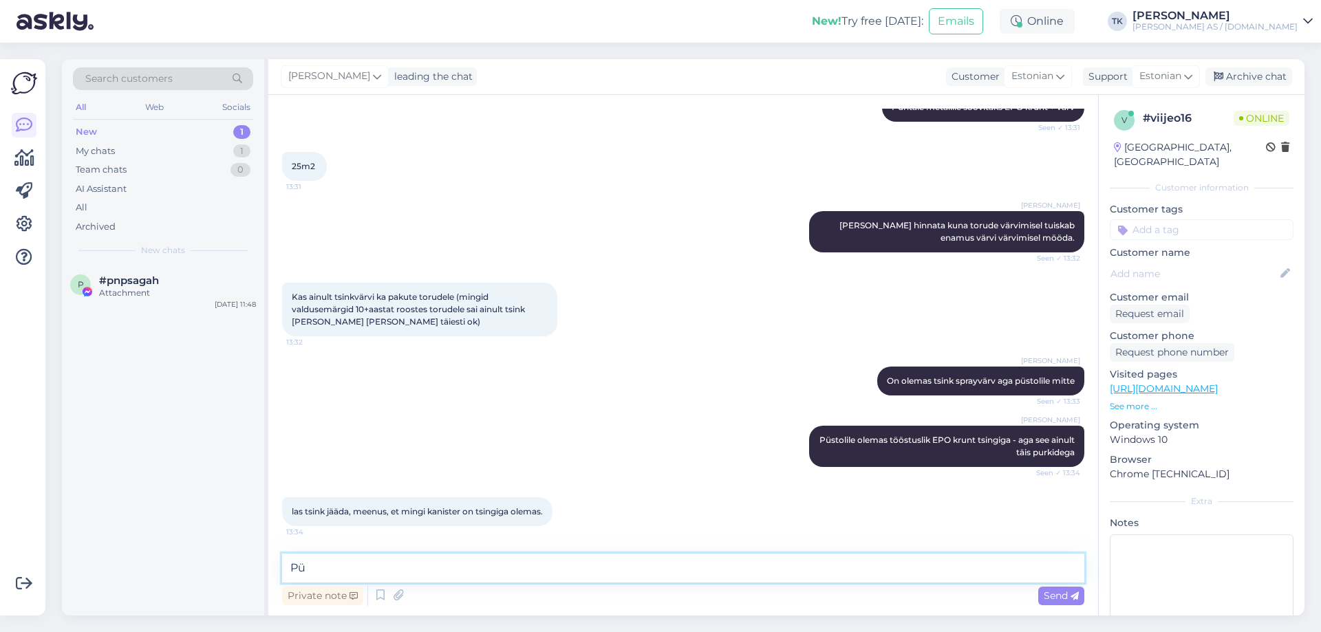
type textarea "P"
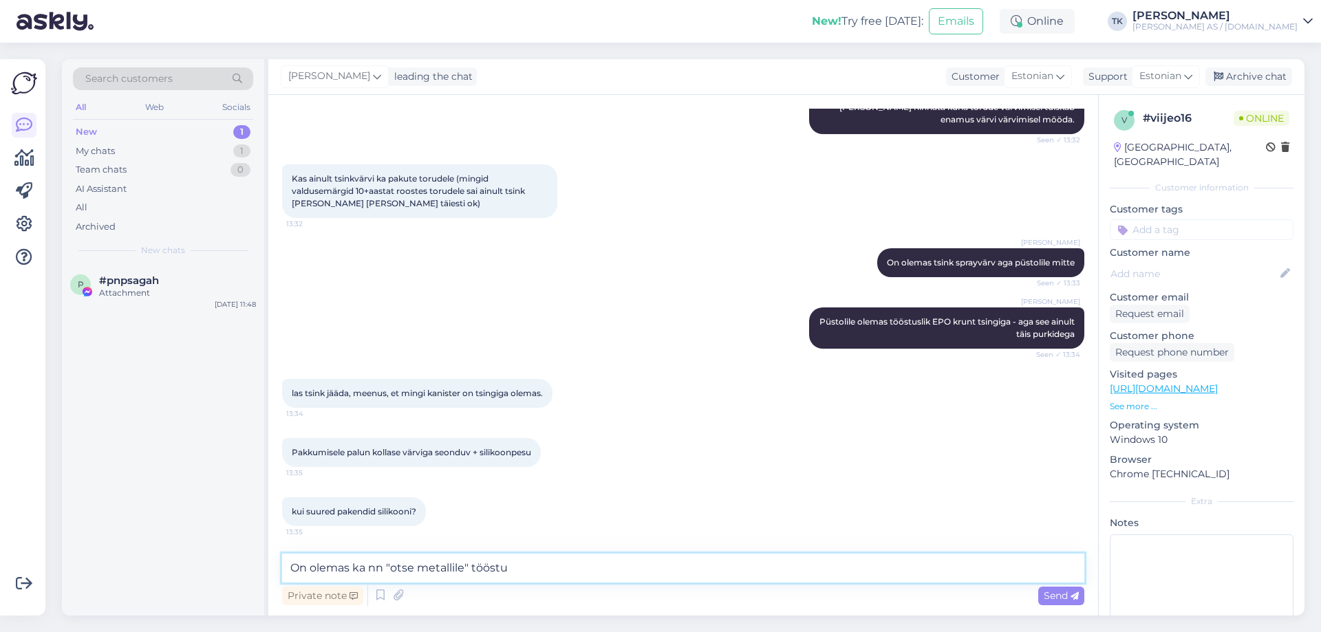
scroll to position [2199, 0]
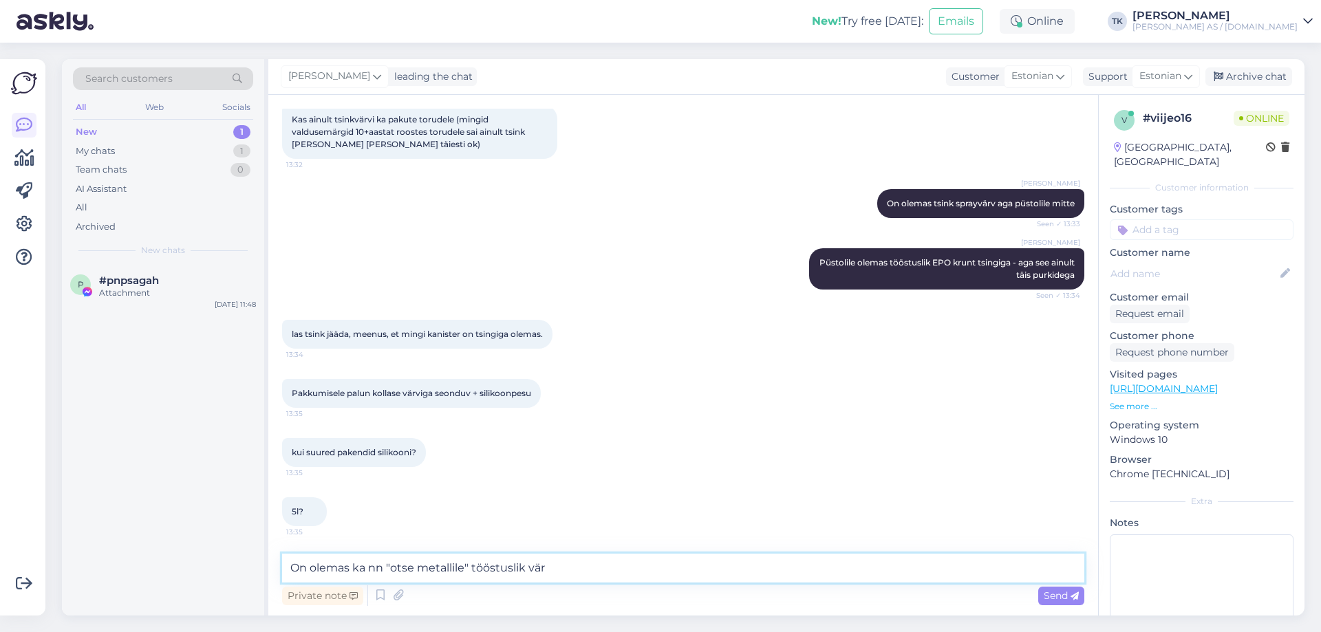
type textarea "On olemas ka nn "otse metallile" tööstuslik värv"
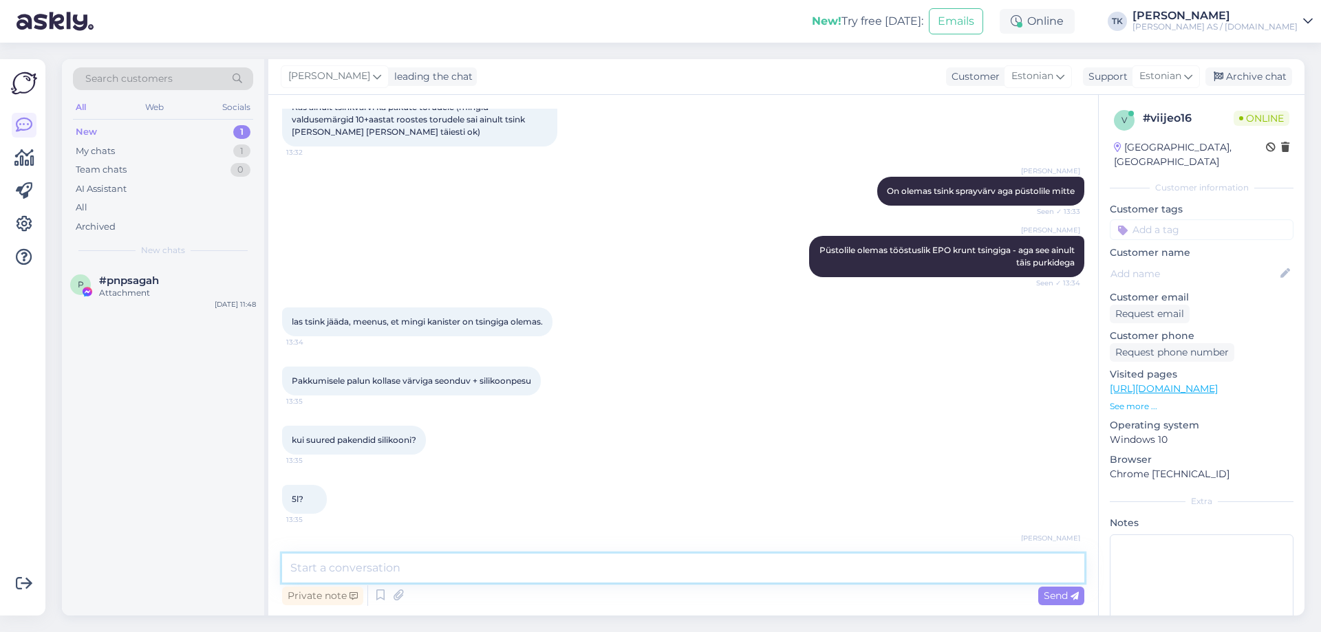
scroll to position [2258, 0]
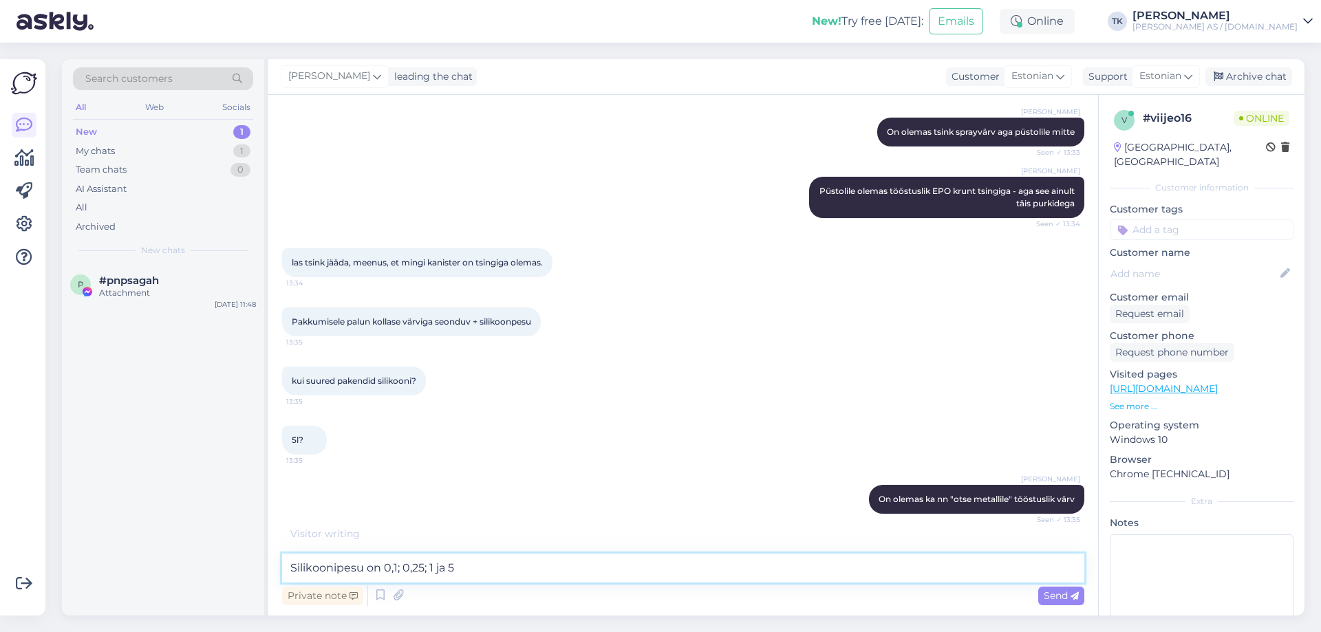
type textarea "Silikoonipesu on 0,1; 0,25; 1 ja 5L"
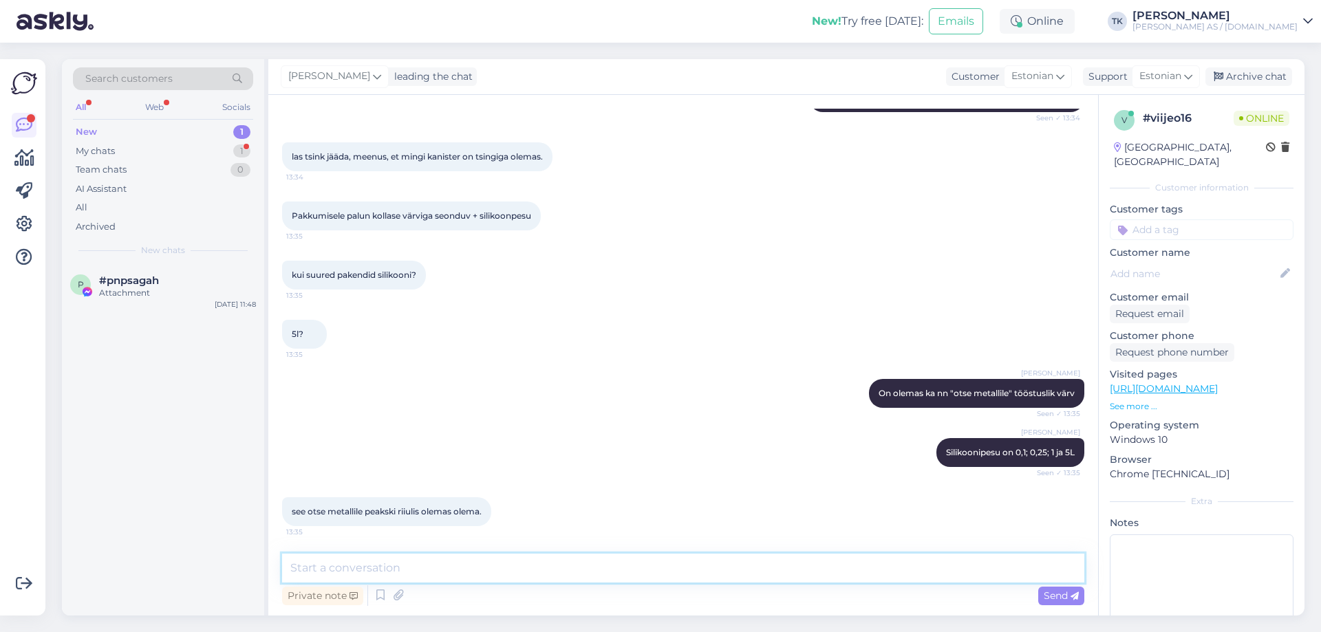
scroll to position [2436, 0]
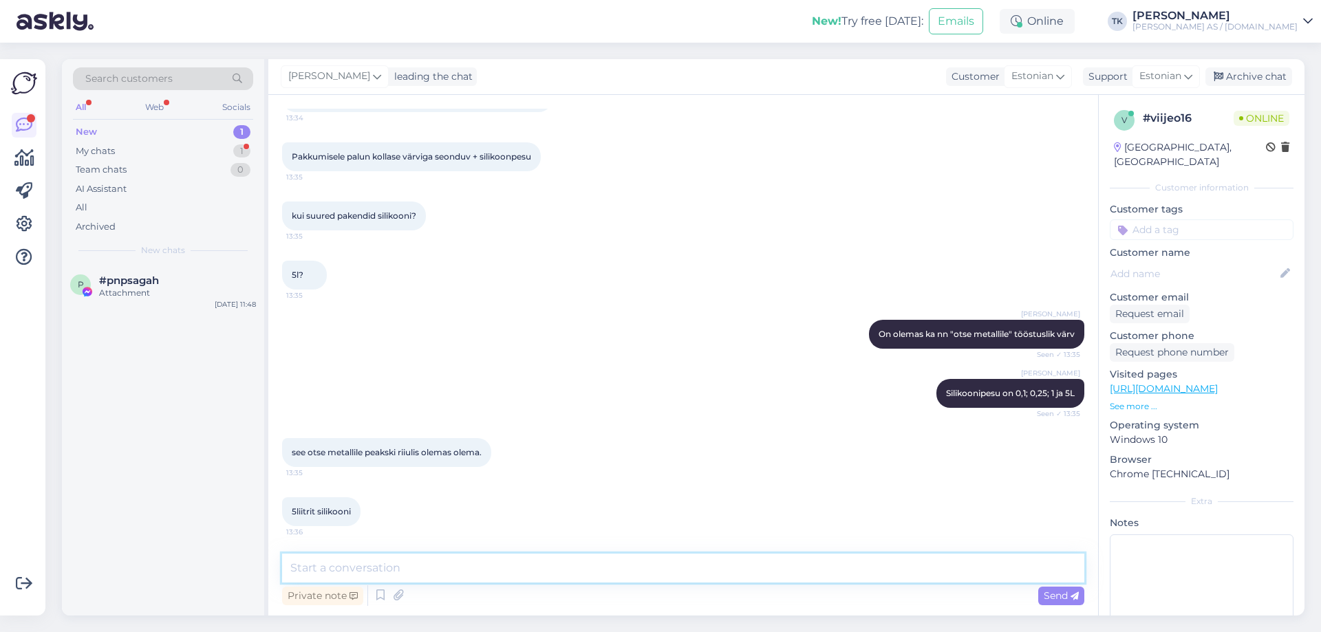
click at [313, 568] on textarea at bounding box center [683, 568] width 802 height 29
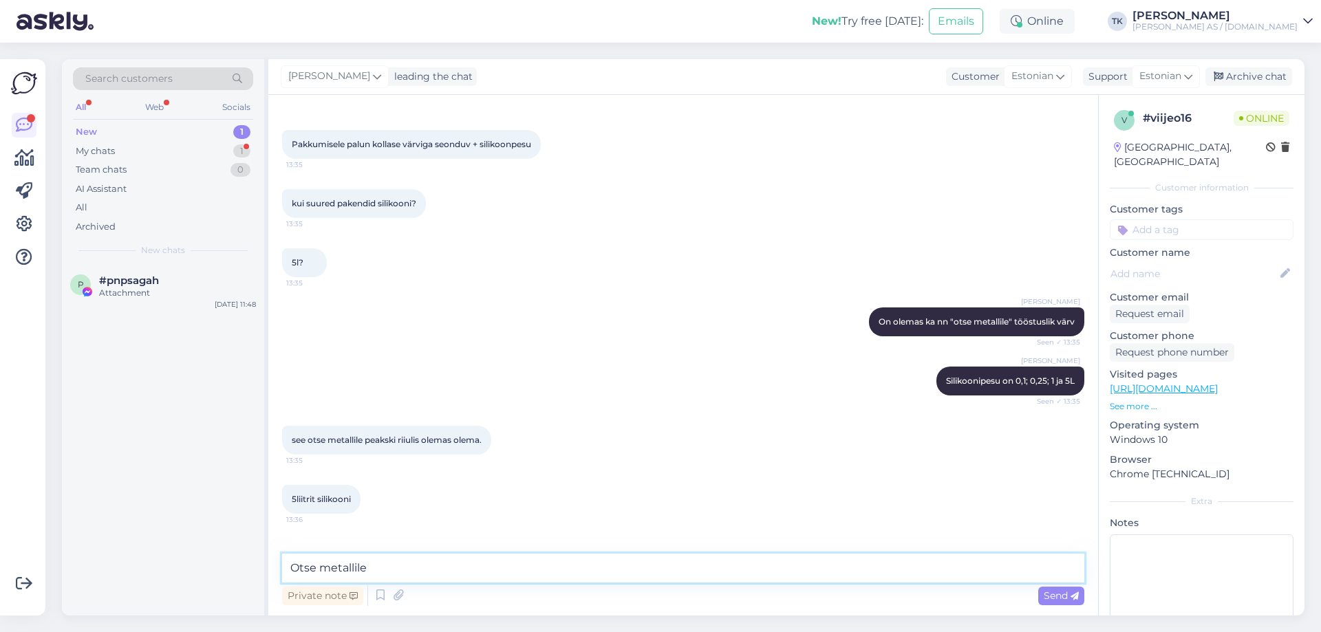
scroll to position [2495, 0]
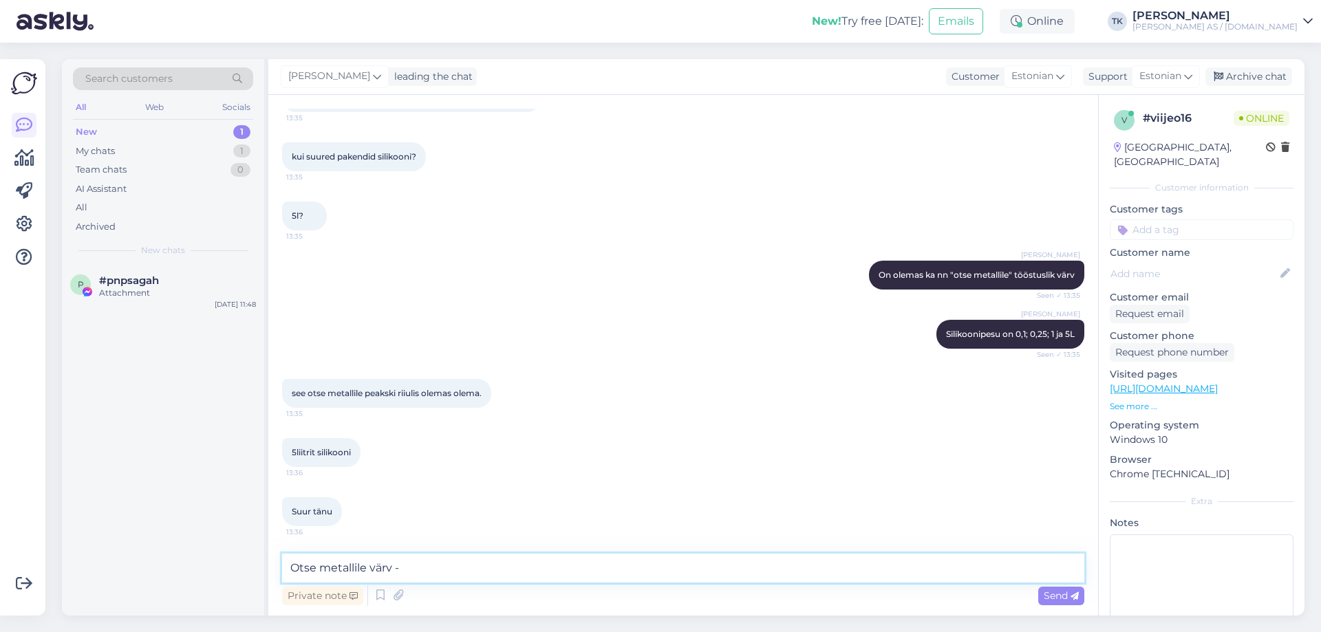
paste textarea "[URL][DOMAIN_NAME]"
click at [365, 564] on textarea "Otse metallile värv - [URL][DOMAIN_NAME]" at bounding box center [683, 568] width 802 height 29
type textarea "Otse metallile läikiv värv - [URL][DOMAIN_NAME]"
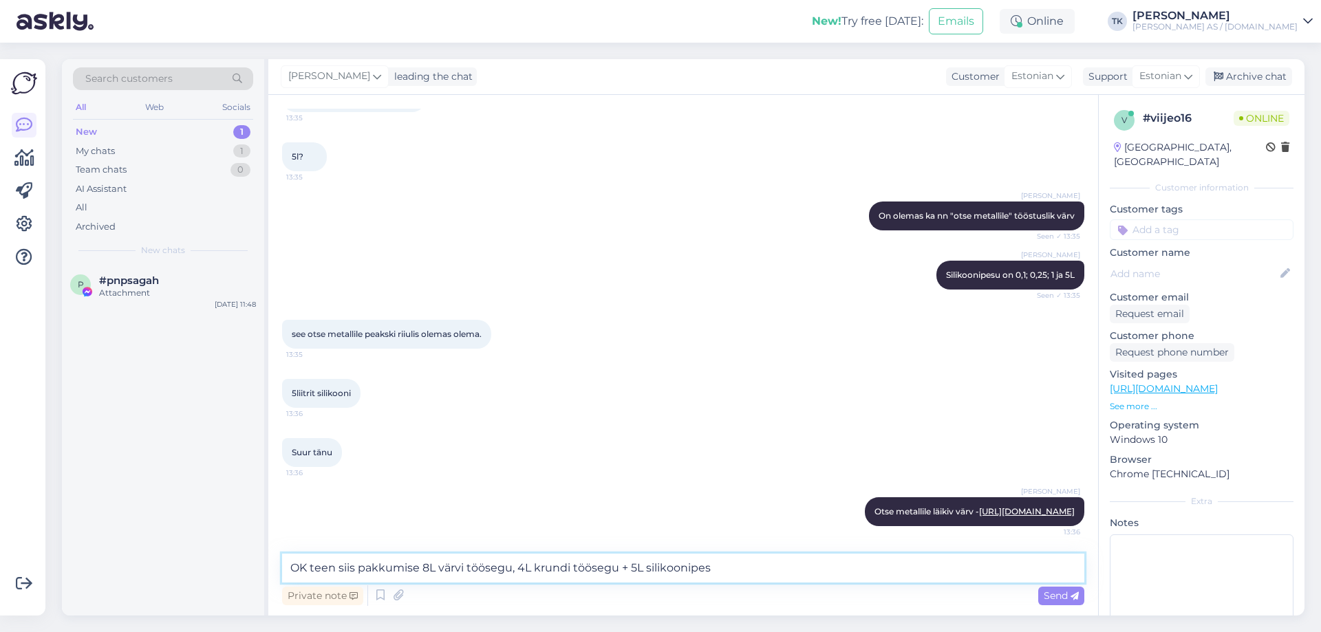
type textarea "OK teen siis pakkumise 8L värvi töösegu, 4L krundi töösegu + 5L silikoonipesu"
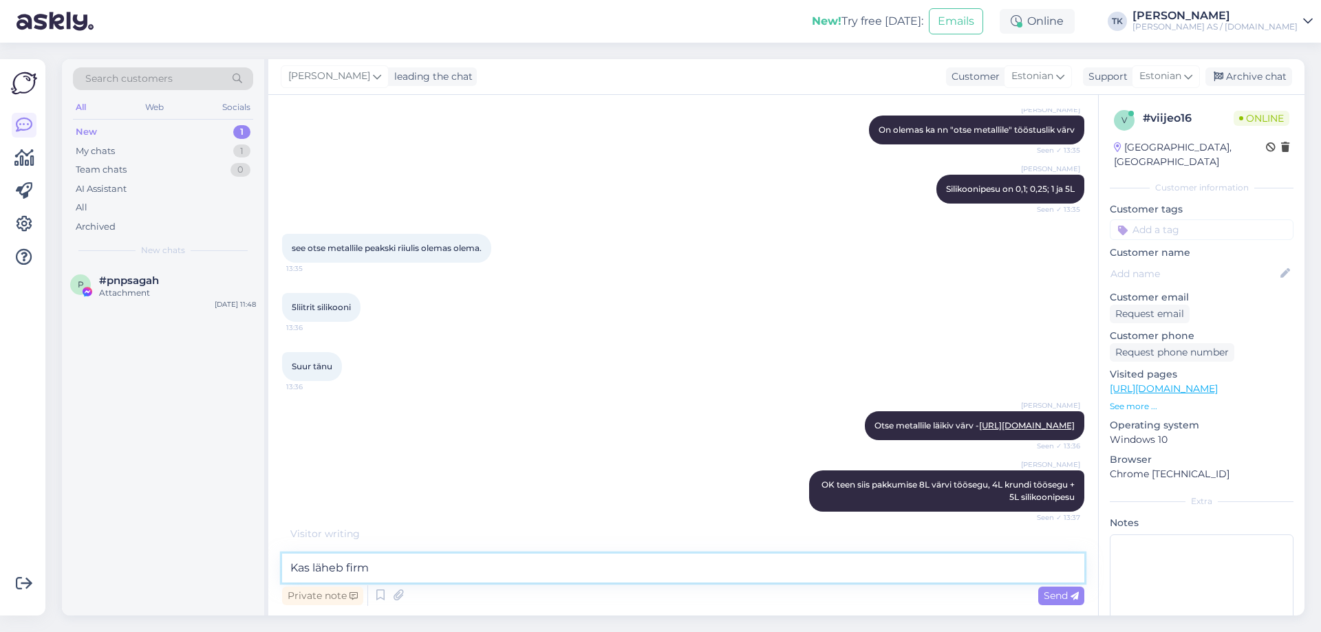
scroll to position [2710, 0]
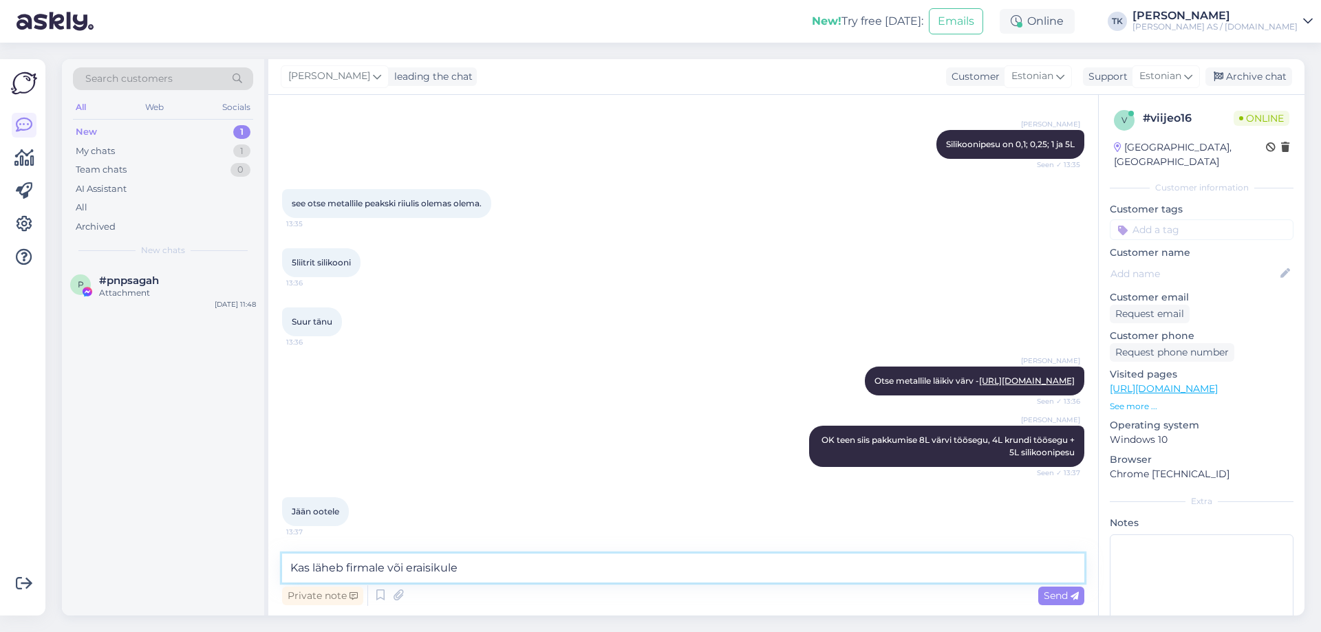
type textarea "Kas läheb firmale või eraisikule?"
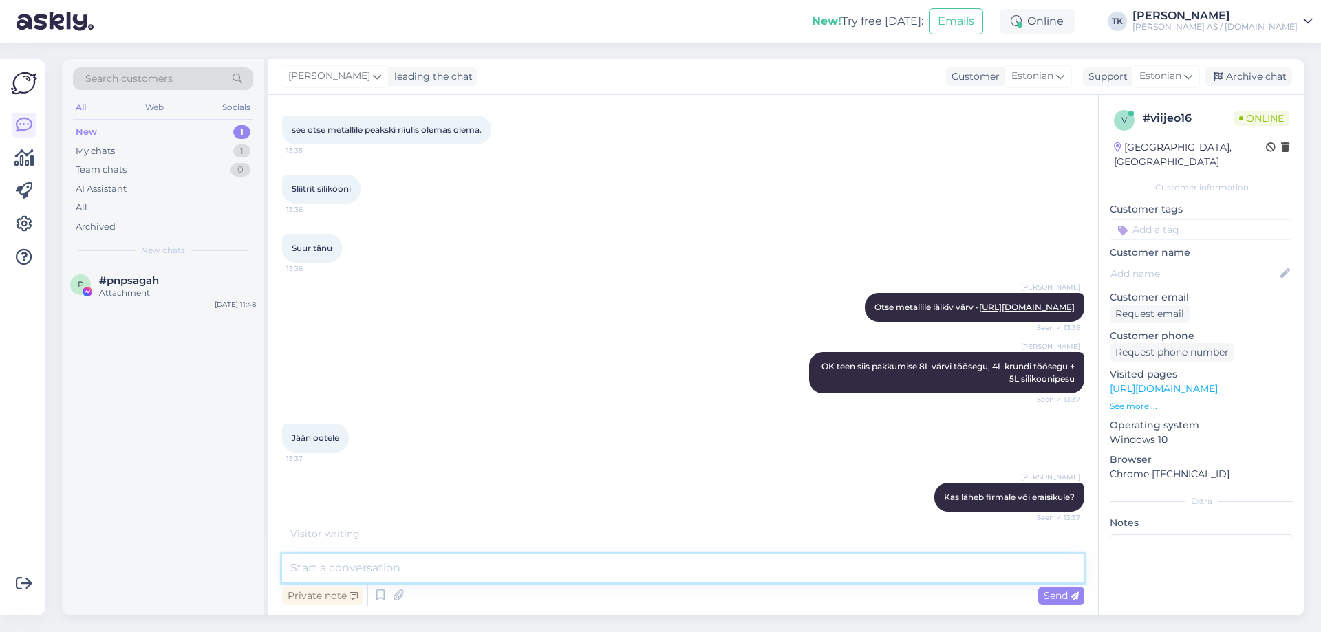
scroll to position [2828, 0]
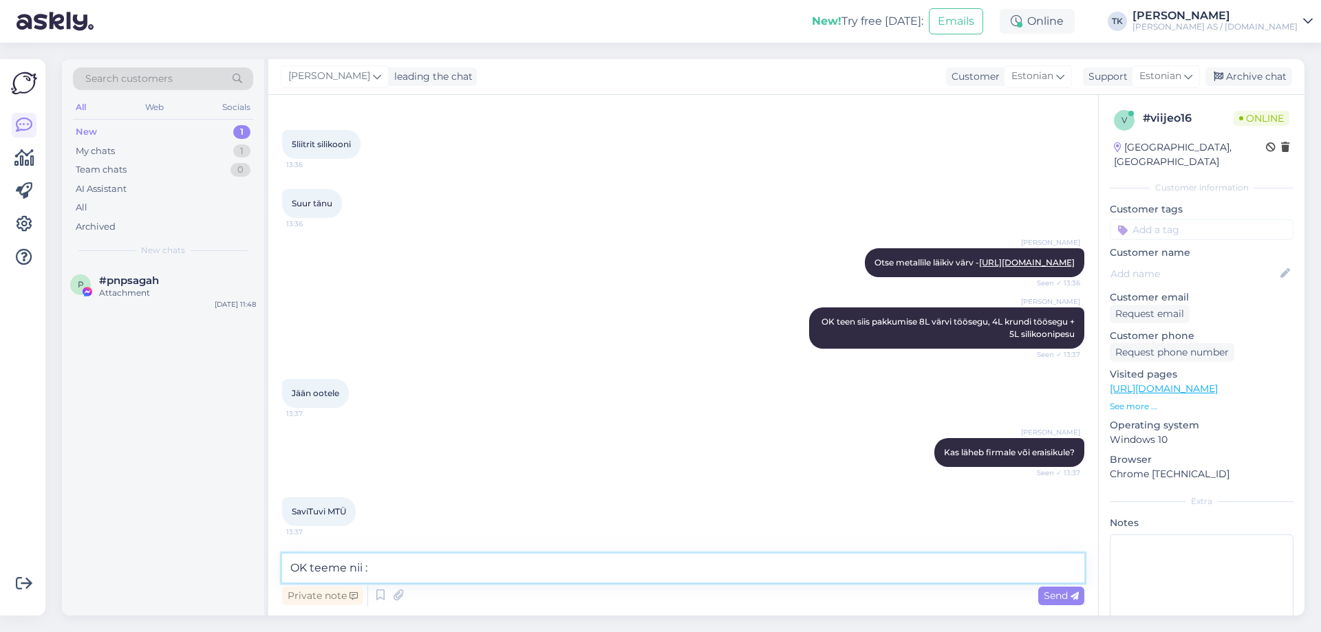
type textarea "OK teeme nii :)"
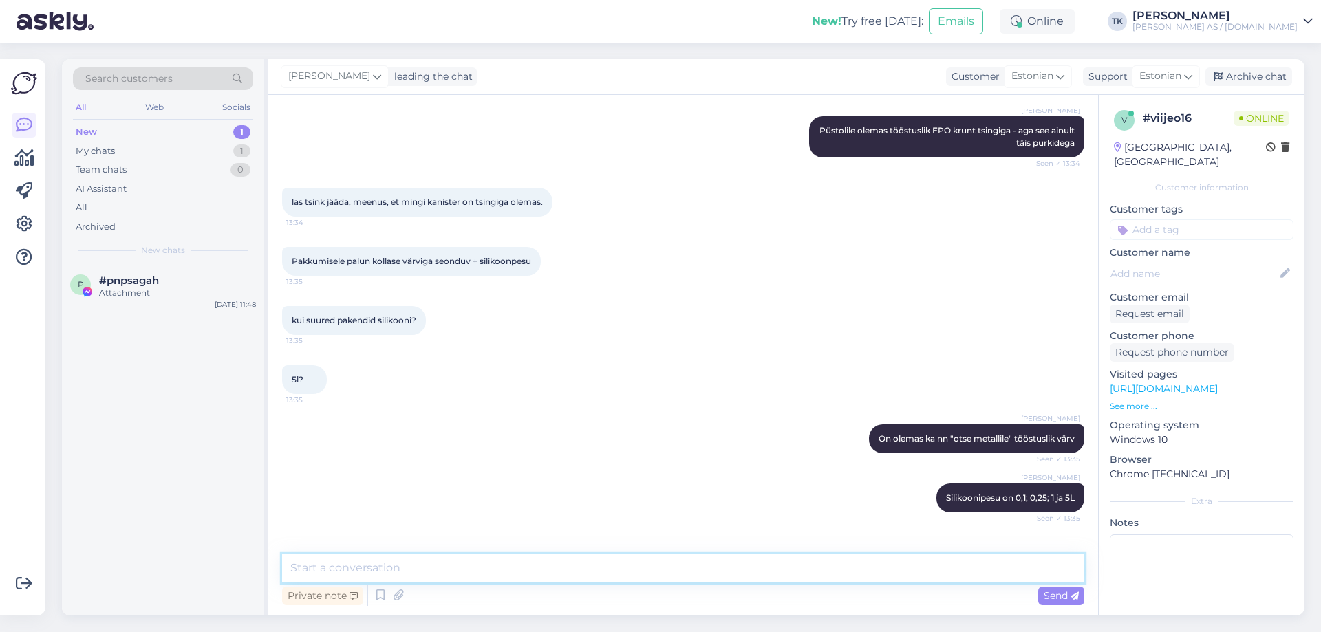
scroll to position [2887, 0]
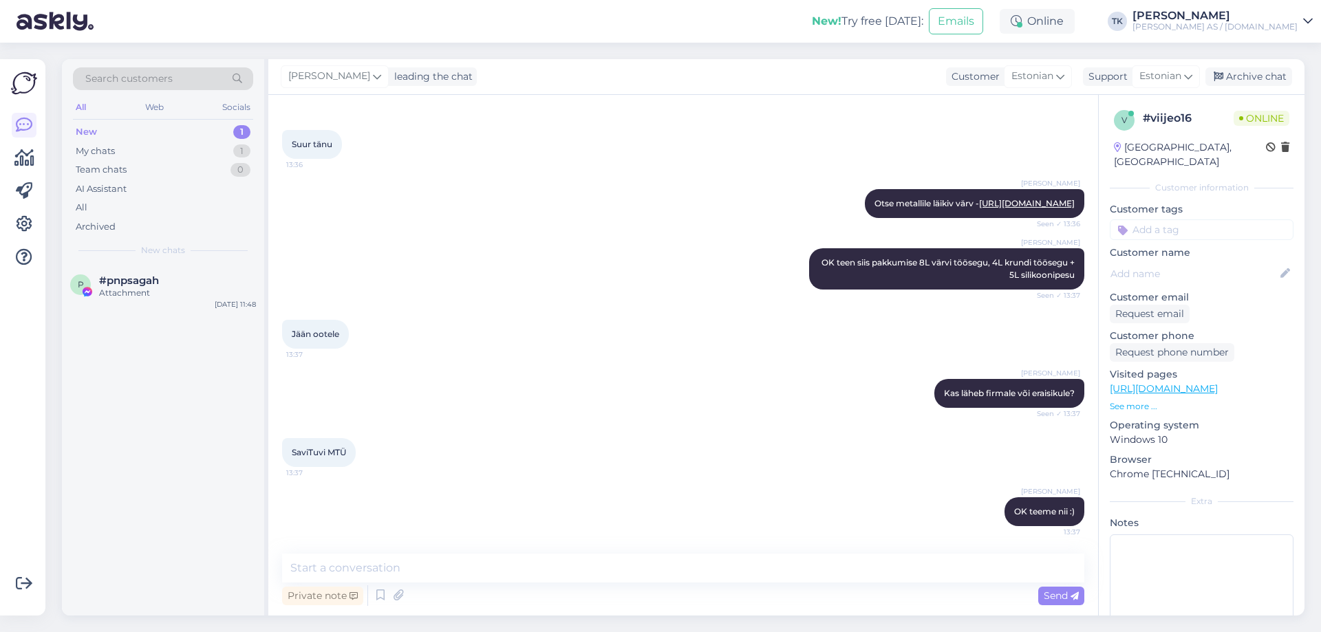
click at [1136, 400] on p "See more ..." at bounding box center [1202, 406] width 184 height 12
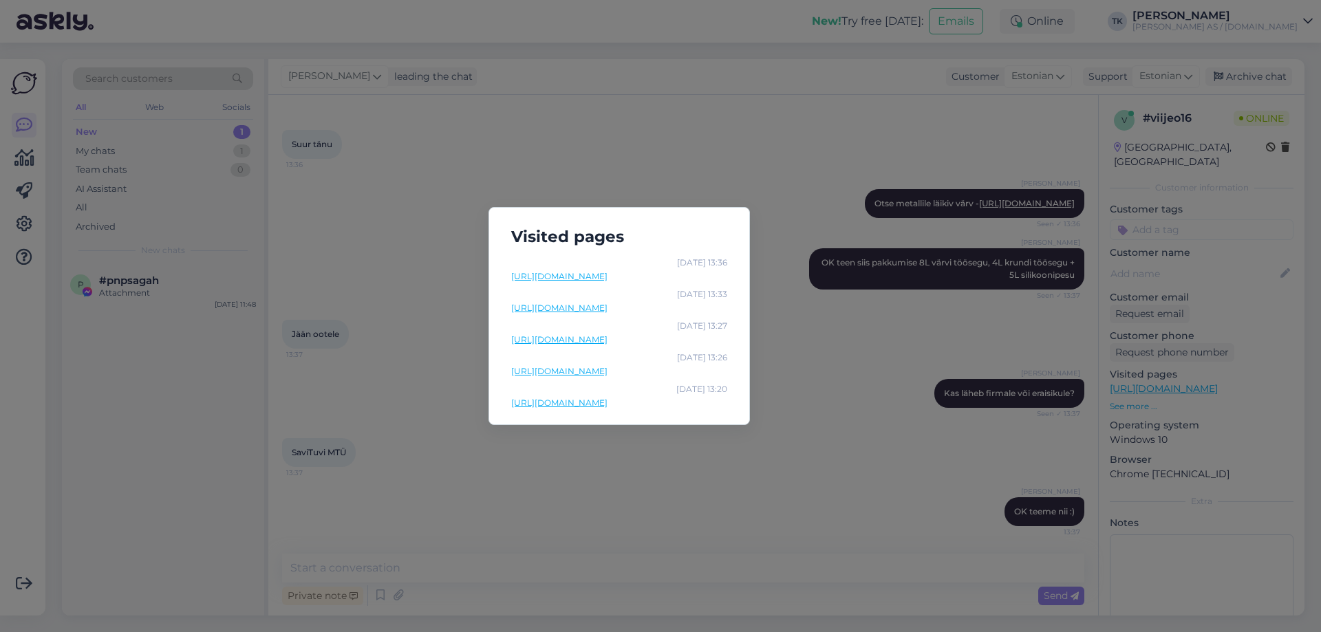
click at [656, 371] on link "[URL][DOMAIN_NAME]" at bounding box center [619, 371] width 216 height 12
click at [693, 341] on link "[URL][DOMAIN_NAME]" at bounding box center [619, 340] width 216 height 12
click at [678, 404] on link "[URL][DOMAIN_NAME]" at bounding box center [619, 403] width 216 height 12
click at [658, 275] on link "[URL][DOMAIN_NAME]" at bounding box center [619, 276] width 216 height 12
click at [672, 147] on div "Visited pages [DATE] 13:36 [URL][DOMAIN_NAME] [DATE] 13:33 [URL][DOMAIN_NAME] […" at bounding box center [660, 316] width 1321 height 632
